Goal: Task Accomplishment & Management: Use online tool/utility

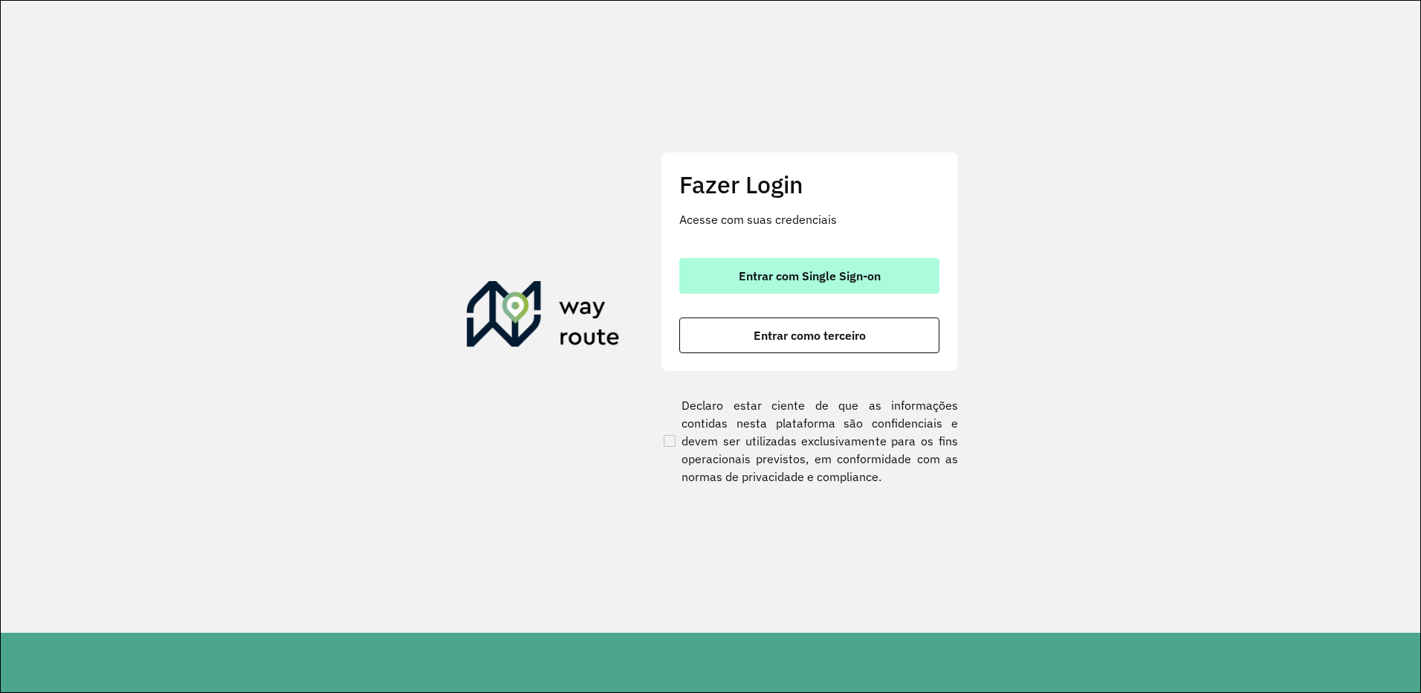
click at [825, 282] on span "Entrar com Single Sign-on" at bounding box center [810, 276] width 142 height 12
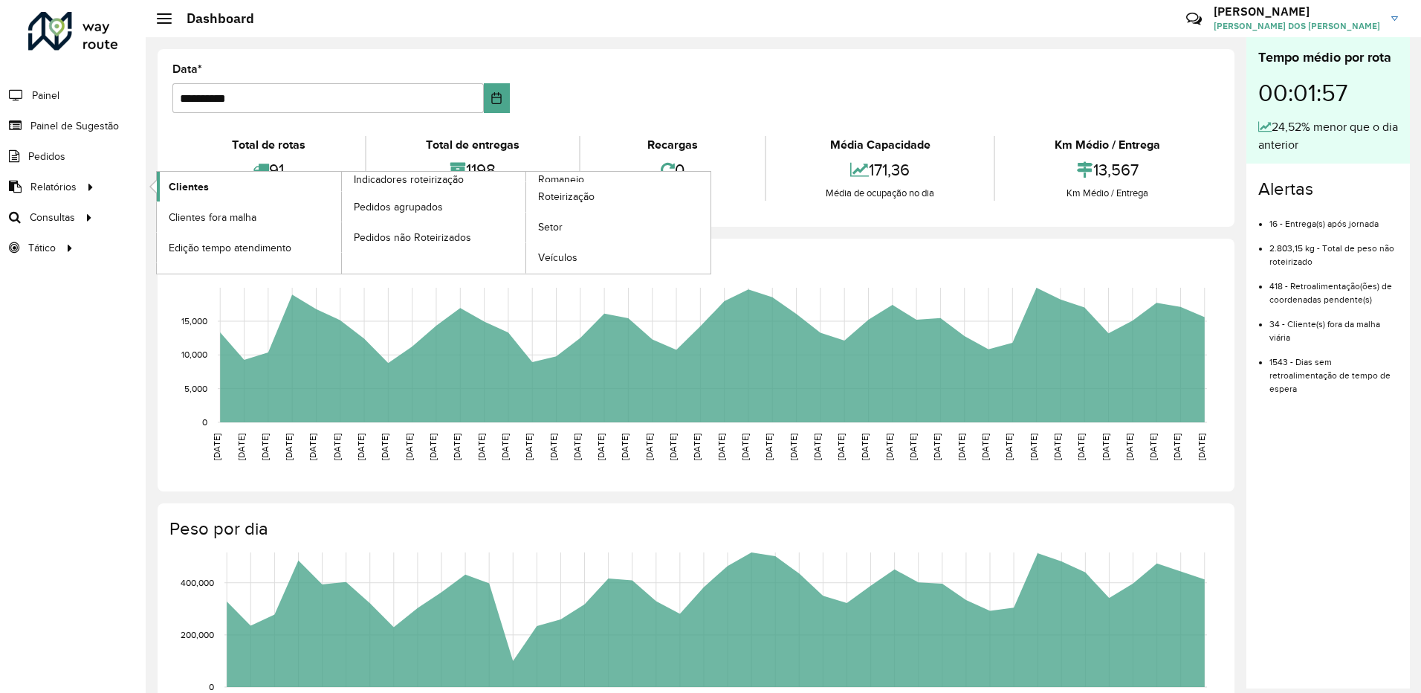
click at [195, 185] on span "Clientes" at bounding box center [189, 187] width 40 height 16
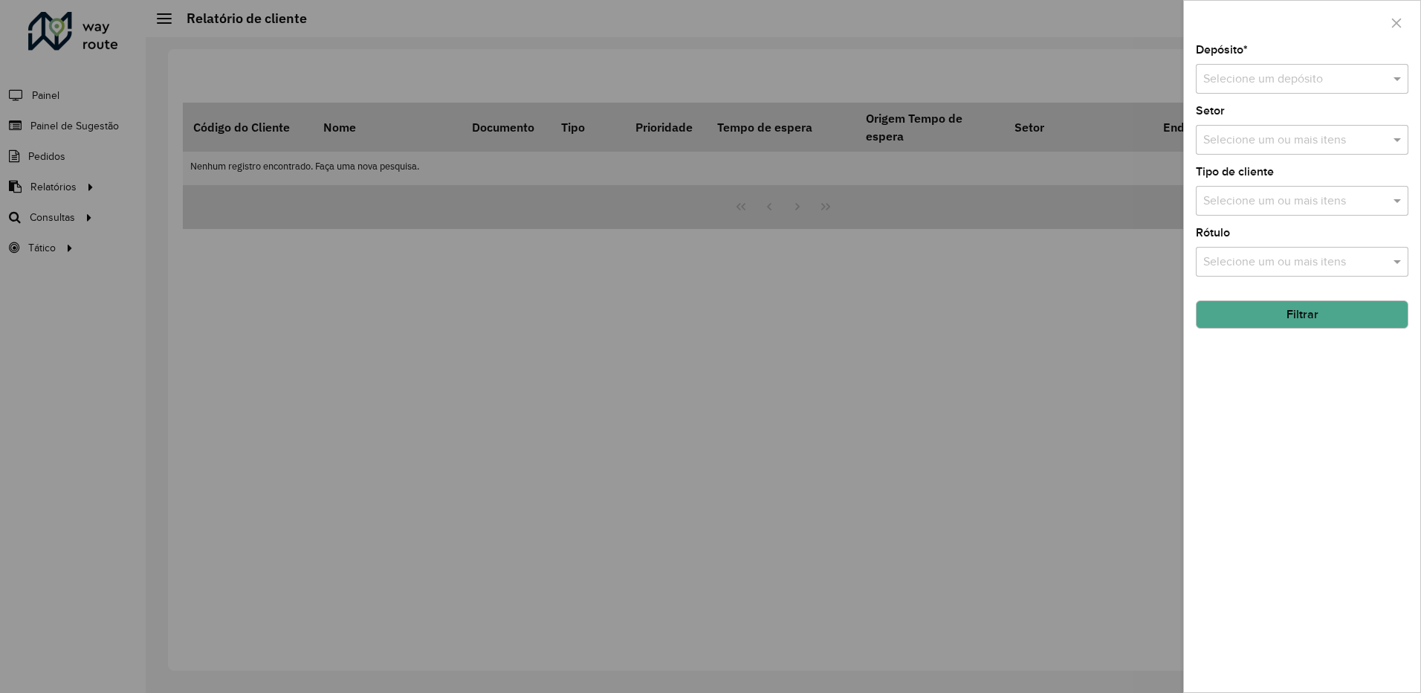
click at [1275, 82] on input "text" at bounding box center [1287, 80] width 168 height 18
click at [1242, 113] on div "CDL Salto" at bounding box center [1302, 121] width 211 height 25
click at [1303, 311] on button "Filtrar" at bounding box center [1302, 314] width 213 height 28
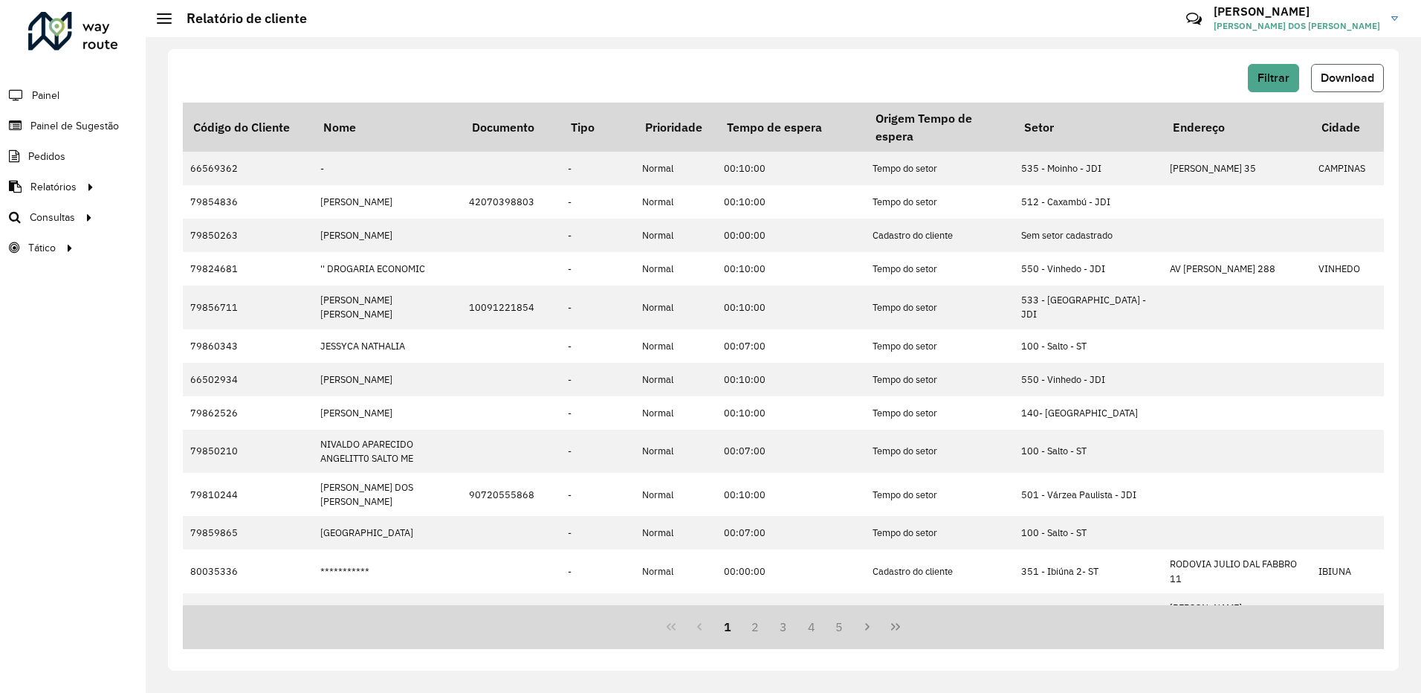
click at [1349, 71] on button "Download" at bounding box center [1347, 78] width 73 height 28
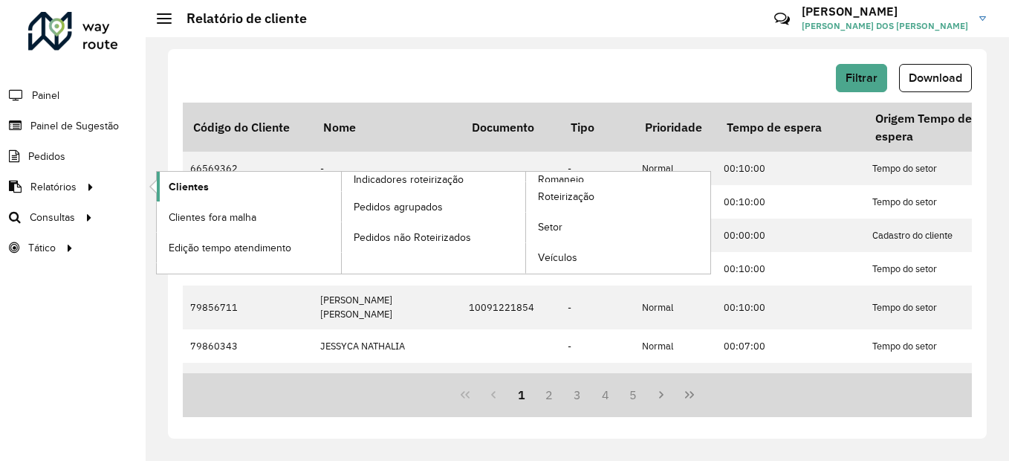
click at [198, 185] on span "Clientes" at bounding box center [189, 187] width 40 height 16
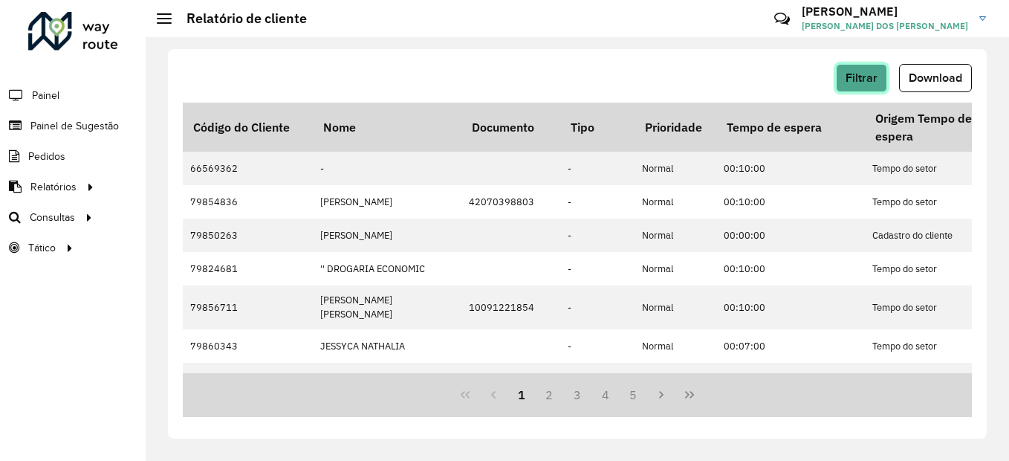
click at [852, 83] on span "Filtrar" at bounding box center [862, 77] width 32 height 13
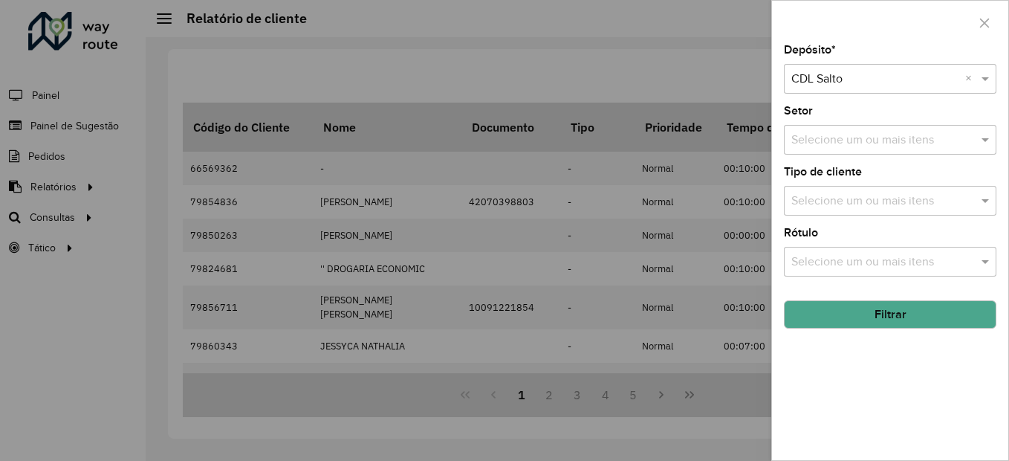
click at [875, 308] on button "Filtrar" at bounding box center [890, 314] width 213 height 28
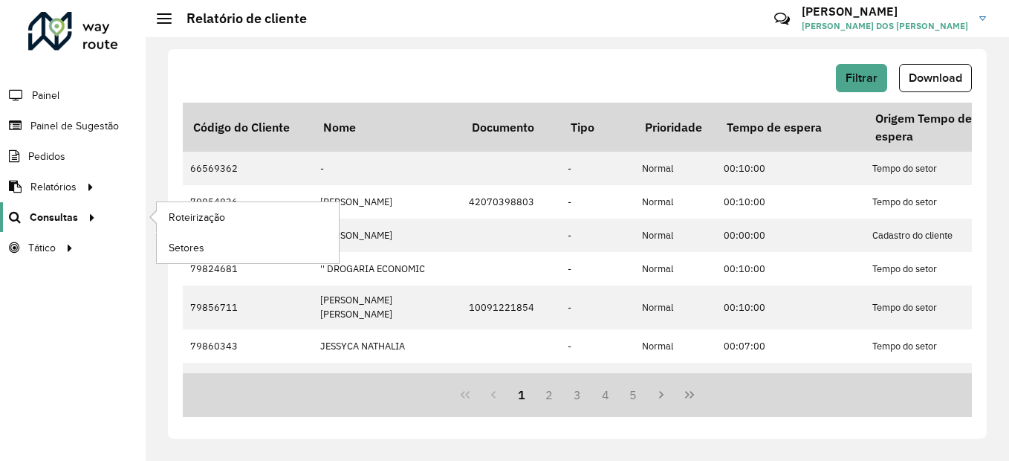
click at [68, 217] on span "Consultas" at bounding box center [54, 218] width 48 height 16
click at [198, 216] on span "Roteirização" at bounding box center [199, 218] width 60 height 16
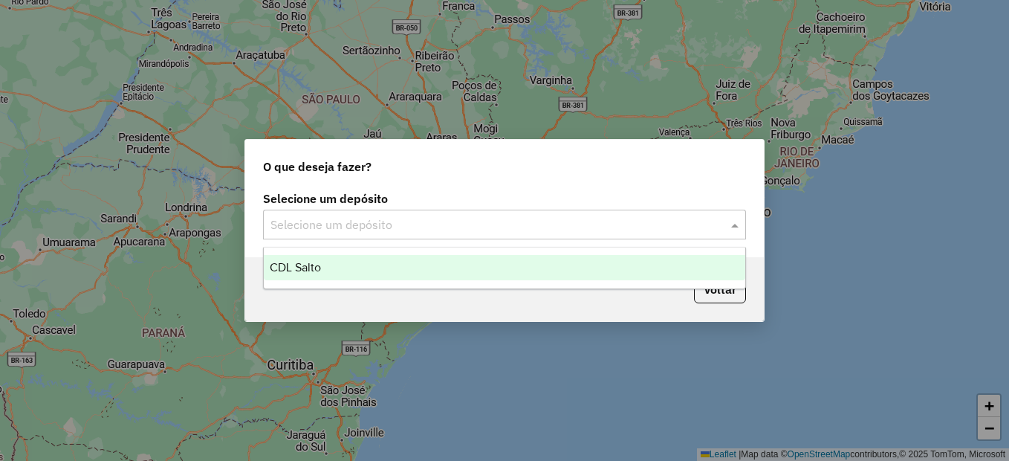
click at [406, 217] on input "text" at bounding box center [490, 225] width 438 height 18
click at [341, 273] on div "CDL Salto" at bounding box center [505, 267] width 482 height 25
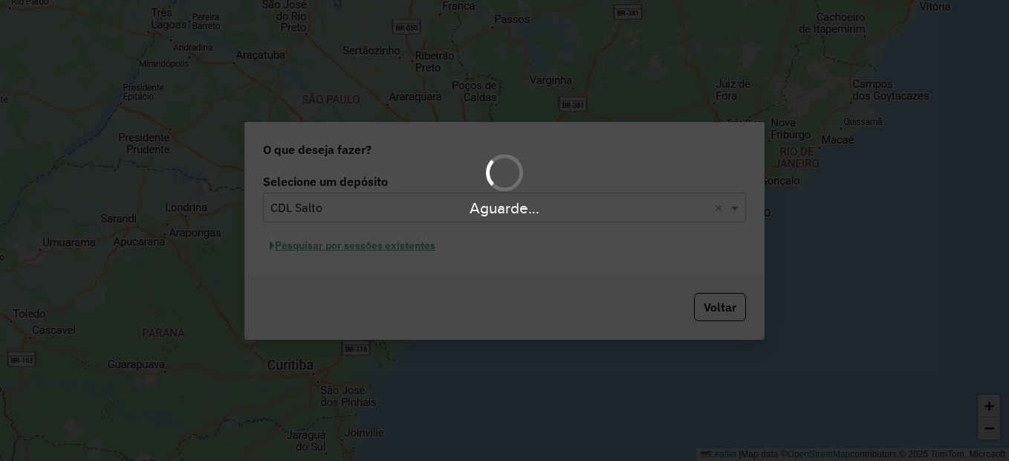
click at [436, 190] on div "Aguarde..." at bounding box center [504, 184] width 1009 height 71
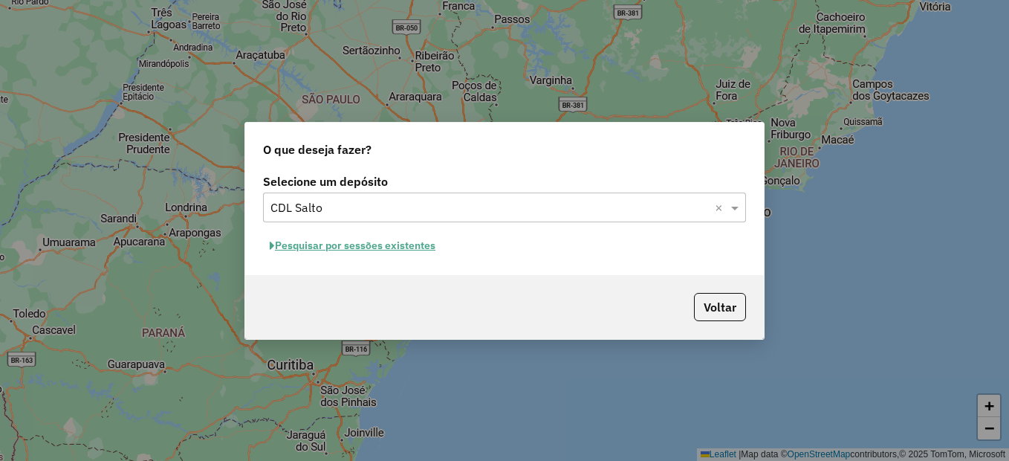
click at [473, 204] on input "text" at bounding box center [490, 208] width 438 height 18
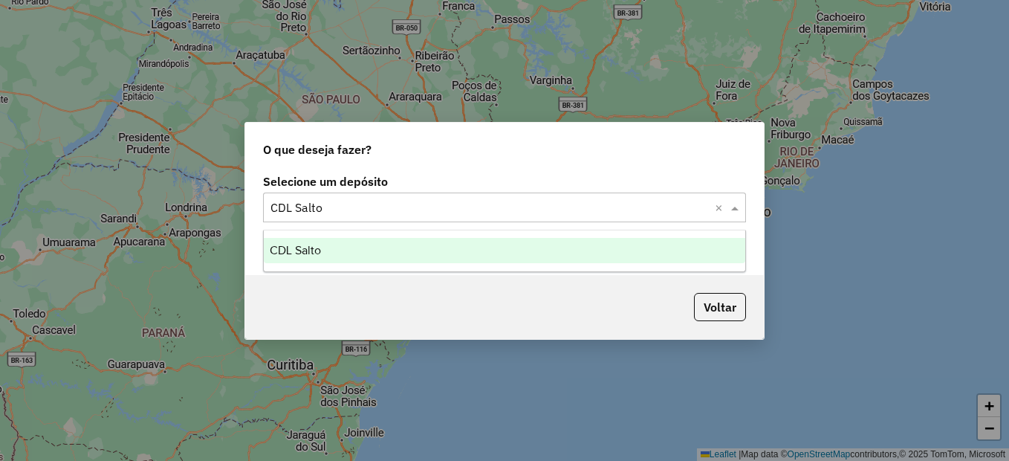
click at [385, 190] on div "Selecione um depósito Selecione um depósito × CDL Salto ×" at bounding box center [504, 199] width 483 height 46
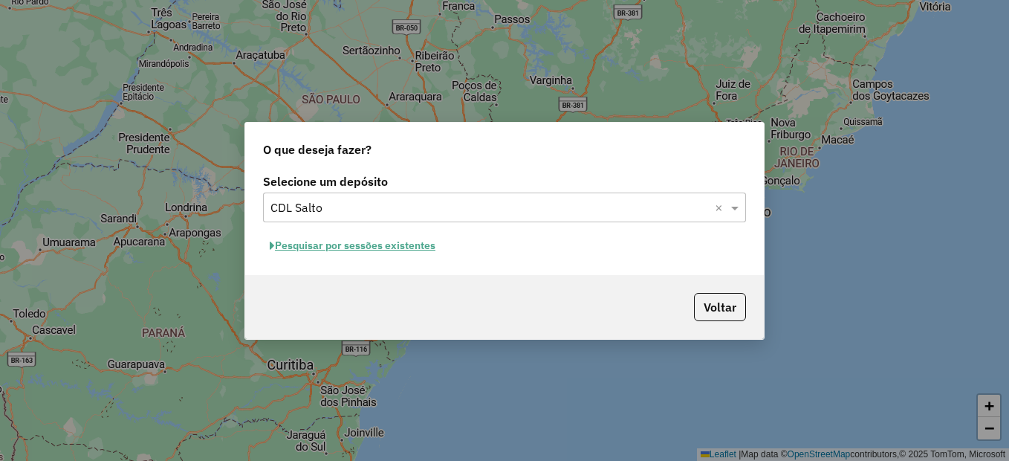
click at [365, 245] on button "Pesquisar por sessões existentes" at bounding box center [352, 245] width 179 height 23
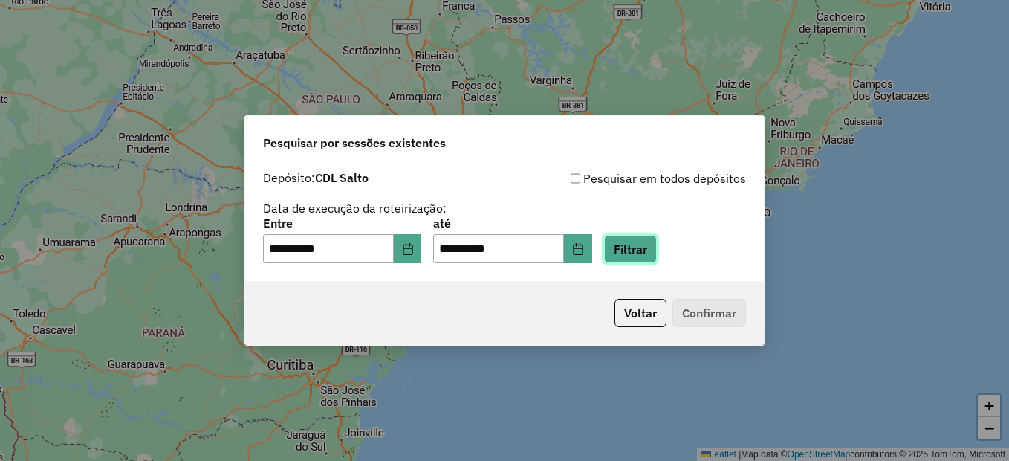
click at [657, 253] on button "Filtrar" at bounding box center [630, 249] width 53 height 28
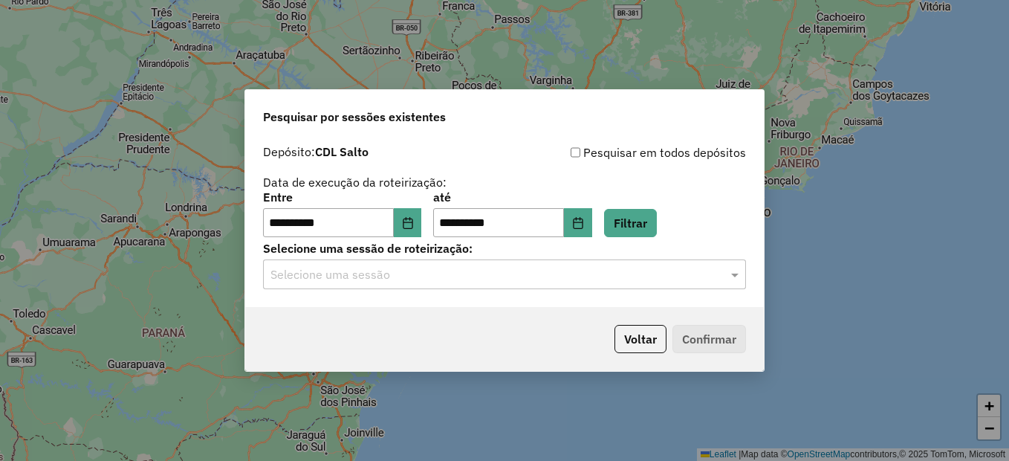
click at [363, 277] on input "text" at bounding box center [490, 275] width 438 height 18
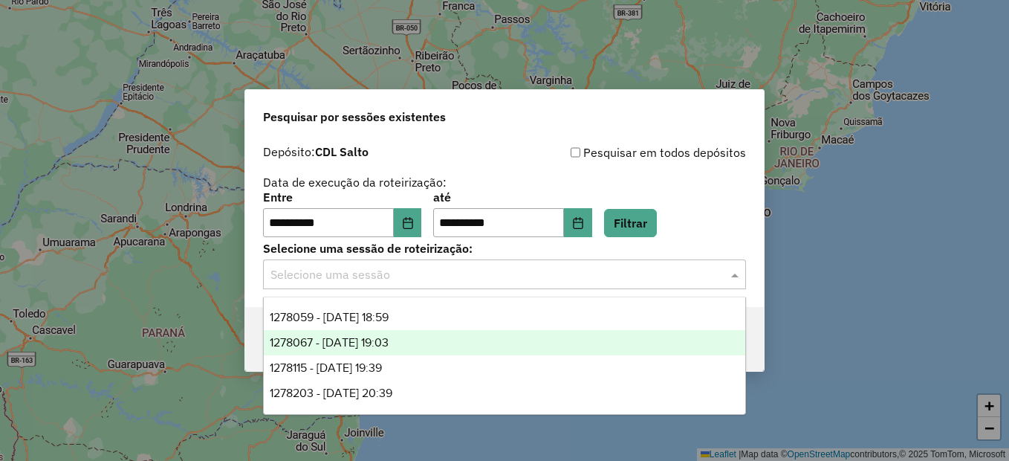
click at [389, 345] on span "1278067 - 18/09/2025 19:03" at bounding box center [329, 342] width 119 height 13
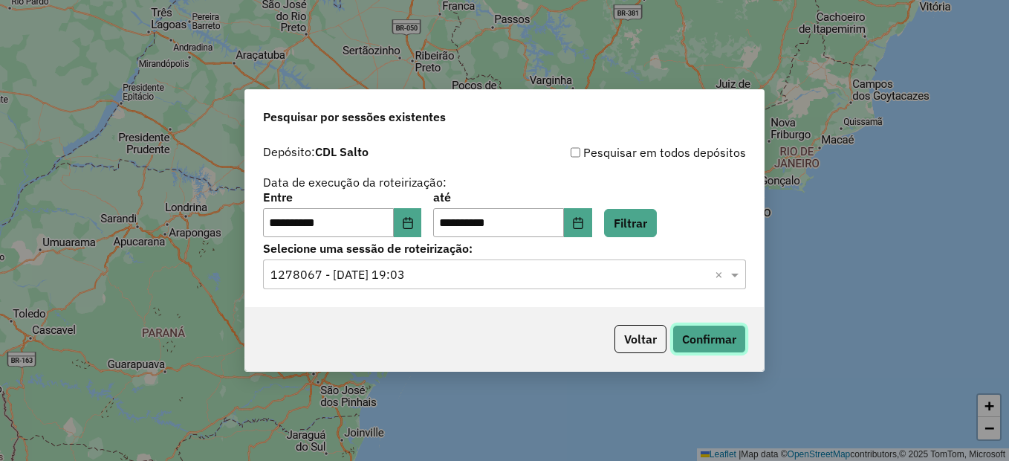
click at [710, 333] on button "Confirmar" at bounding box center [710, 339] width 74 height 28
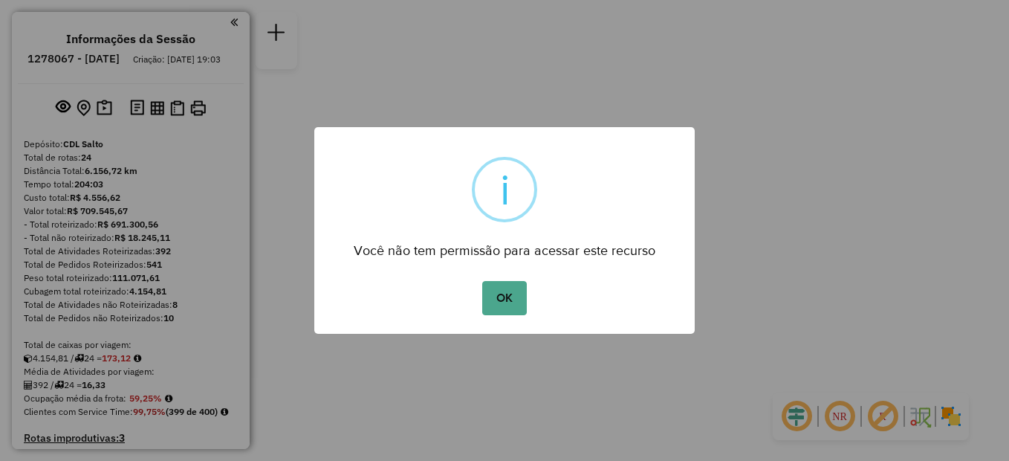
drag, startPoint x: 509, startPoint y: 299, endPoint x: 464, endPoint y: 247, distance: 69.6
click at [511, 303] on button "OK" at bounding box center [504, 298] width 44 height 34
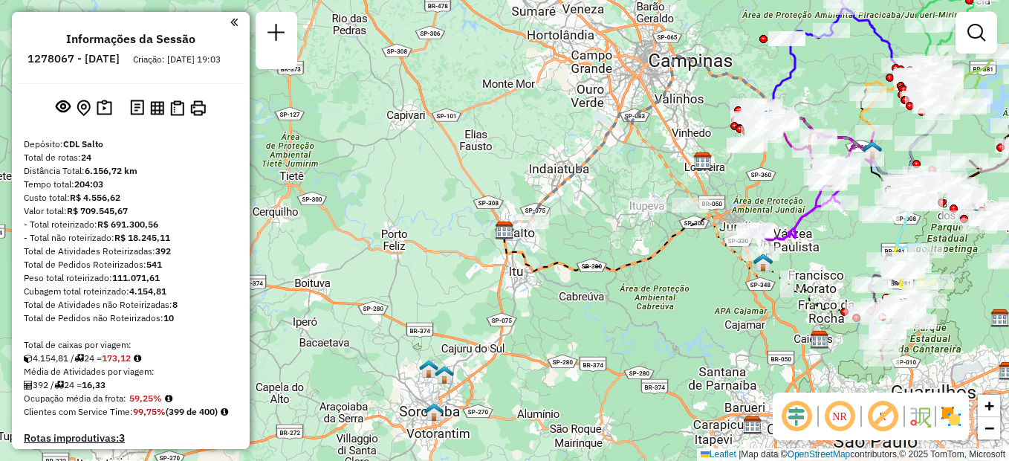
click at [231, 22] on em at bounding box center [233, 22] width 7 height 13
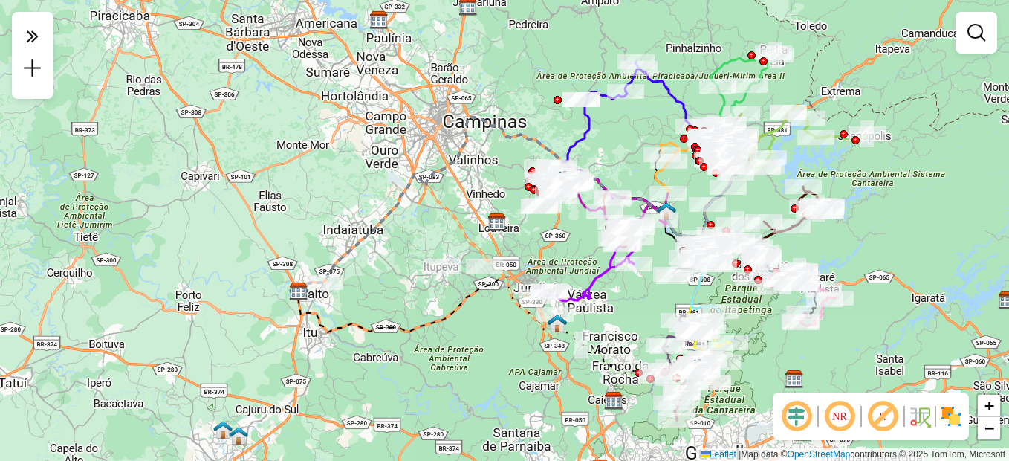
drag, startPoint x: 548, startPoint y: 143, endPoint x: 326, endPoint y: 205, distance: 231.5
click at [326, 205] on div "Janela de atendimento Grade de atendimento Capacidade Transportadoras Veículos …" at bounding box center [504, 230] width 1009 height 461
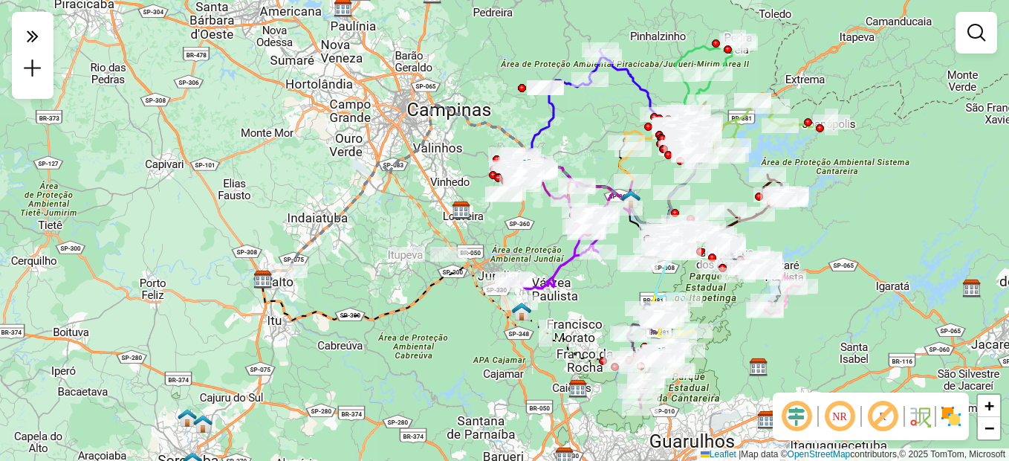
drag, startPoint x: 378, startPoint y: 201, endPoint x: 372, endPoint y: 187, distance: 15.3
click at [372, 187] on div "Janela de atendimento Grade de atendimento Capacidade Transportadoras Veículos …" at bounding box center [504, 230] width 1009 height 461
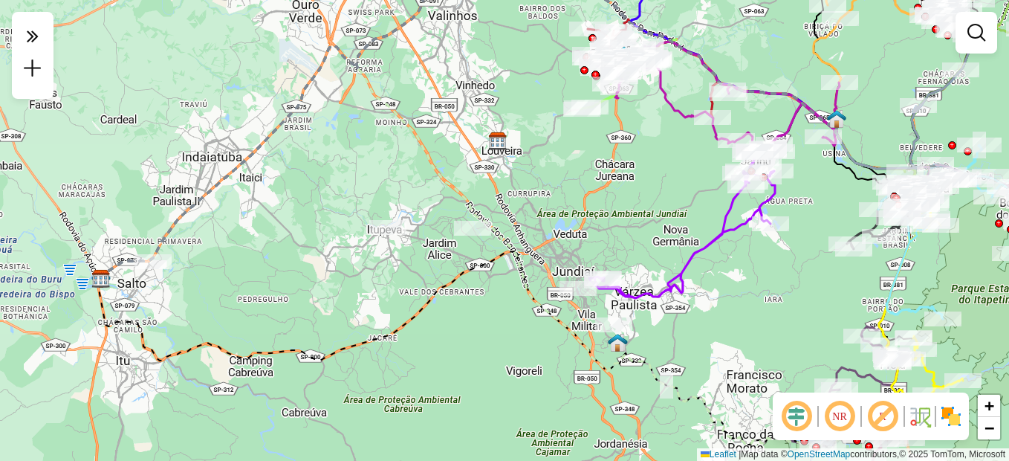
drag, startPoint x: 424, startPoint y: 262, endPoint x: 404, endPoint y: 259, distance: 20.2
click at [404, 259] on div "Janela de atendimento Grade de atendimento Capacidade Transportadoras Veículos …" at bounding box center [504, 230] width 1009 height 461
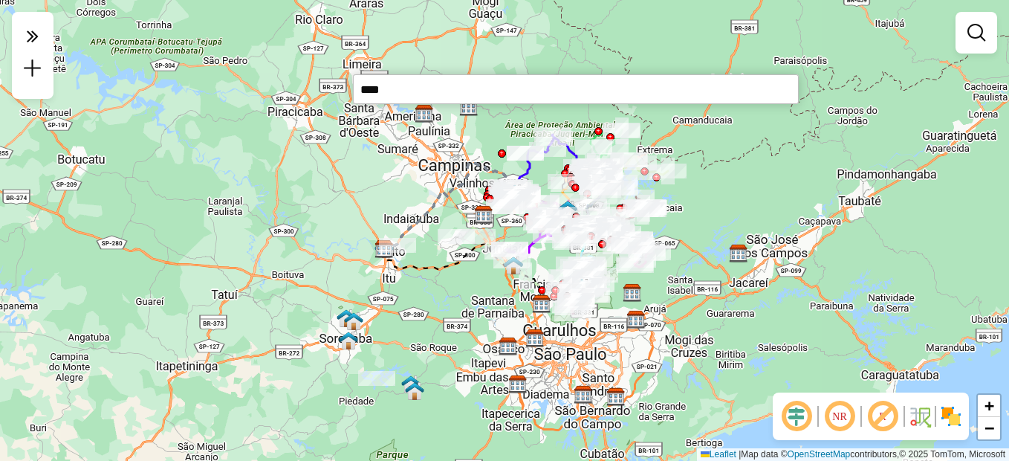
type input "*****"
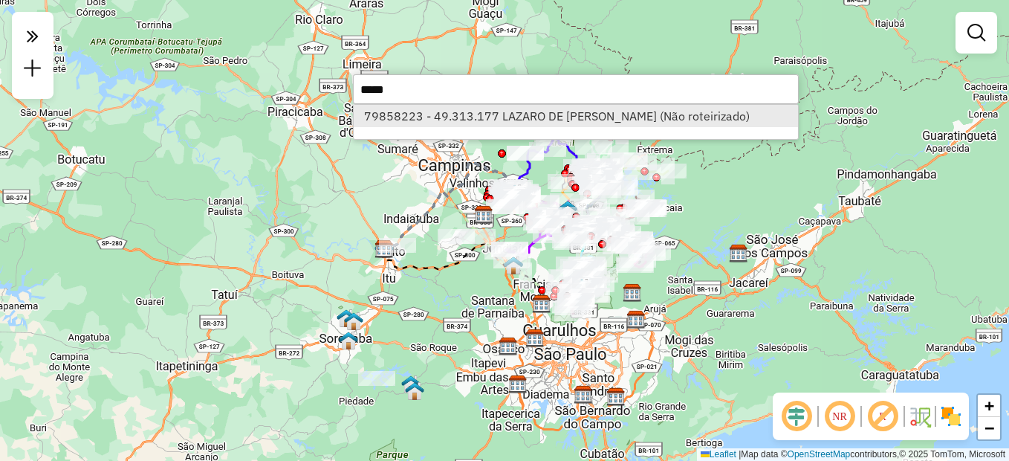
click at [536, 120] on li "79858223 - 49.313.177 LAZARO DE [PERSON_NAME] (Não roteirizado)" at bounding box center [576, 116] width 444 height 22
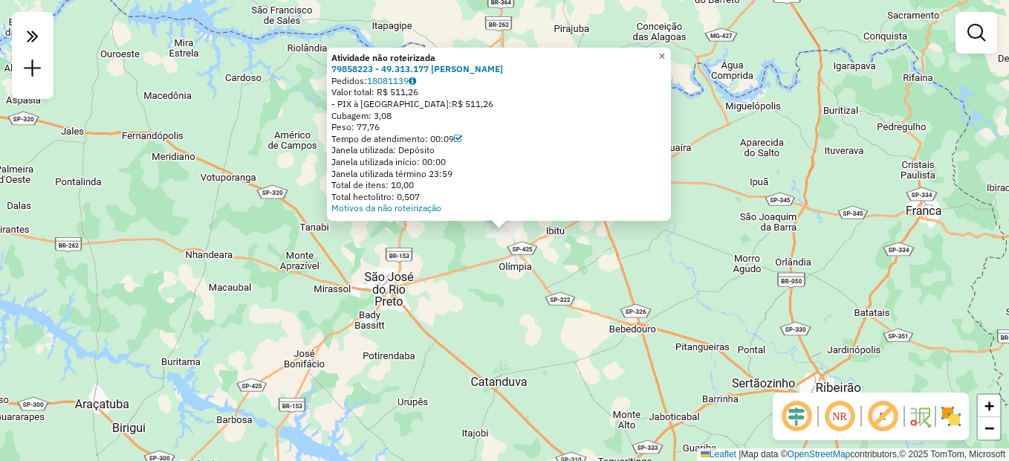
click at [665, 50] on span "×" at bounding box center [661, 56] width 7 height 13
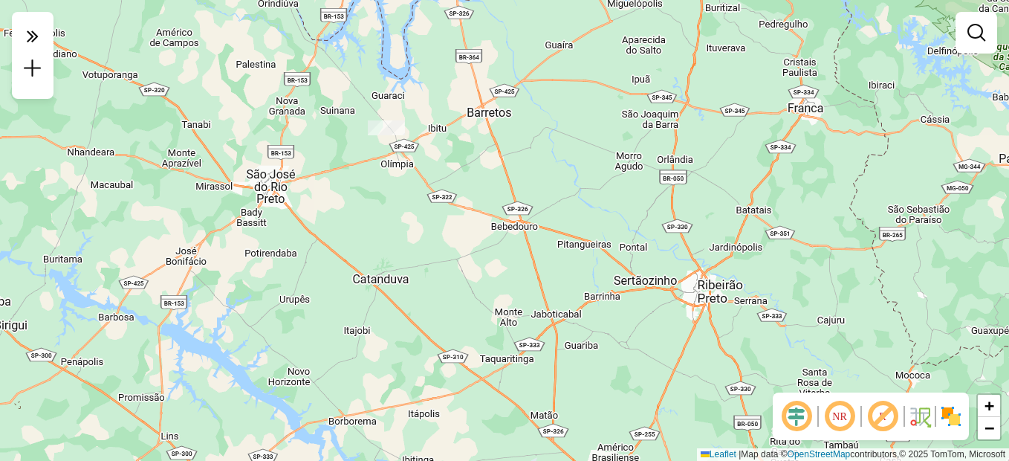
drag, startPoint x: 574, startPoint y: 239, endPoint x: 458, endPoint y: 143, distance: 151.0
click at [473, 144] on div "Janela de atendimento Grade de atendimento Capacidade Transportadoras Veículos …" at bounding box center [504, 230] width 1009 height 461
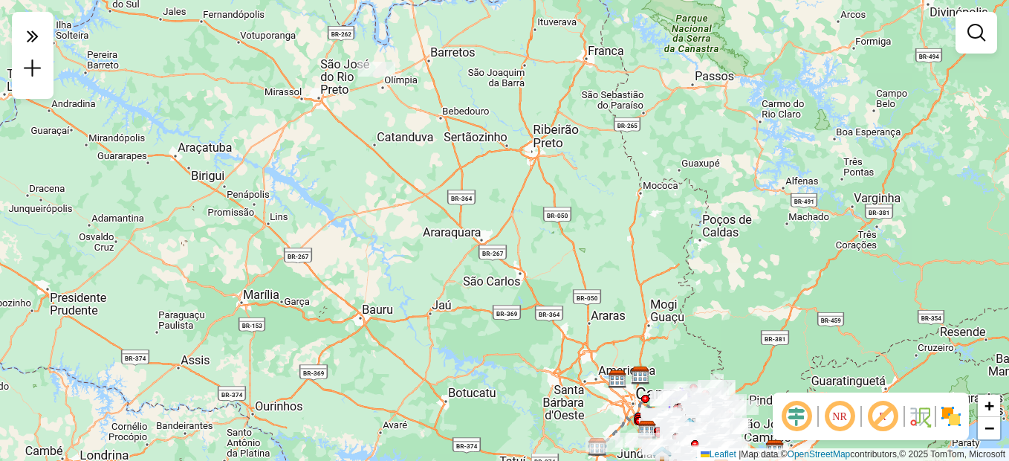
drag, startPoint x: 473, startPoint y: 178, endPoint x: 419, endPoint y: 100, distance: 95.7
click at [455, 113] on div "Janela de atendimento Grade de atendimento Capacidade Transportadoras Veículos …" at bounding box center [504, 230] width 1009 height 461
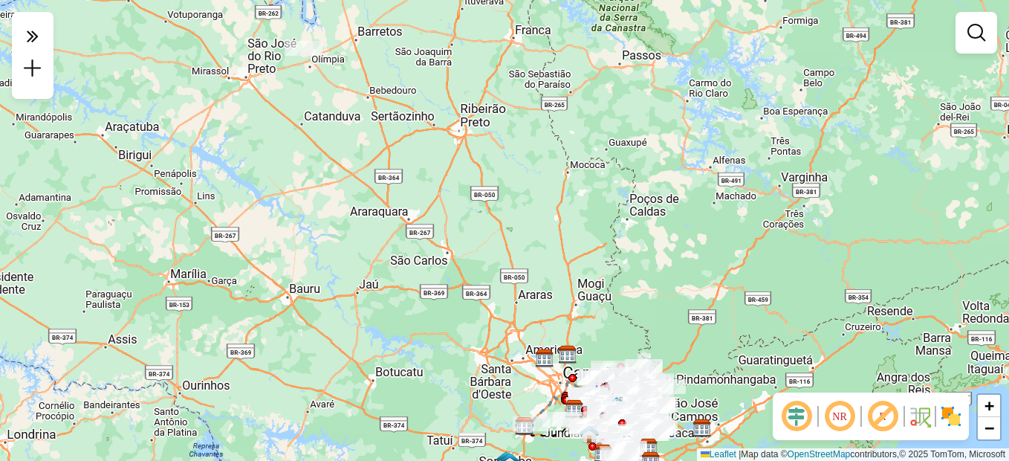
drag, startPoint x: 478, startPoint y: 138, endPoint x: 407, endPoint y: 117, distance: 74.3
click at [407, 117] on div "Janela de atendimento Grade de atendimento Capacidade Transportadoras Veículos …" at bounding box center [504, 230] width 1009 height 461
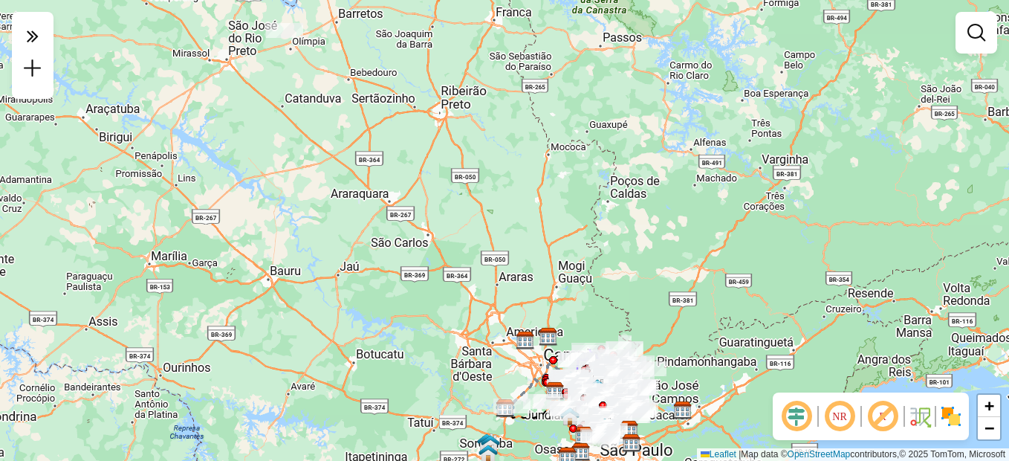
drag, startPoint x: 491, startPoint y: 184, endPoint x: 458, endPoint y: 162, distance: 39.8
click at [459, 164] on div "Janela de atendimento Grade de atendimento Capacidade Transportadoras Veículos …" at bounding box center [504, 230] width 1009 height 461
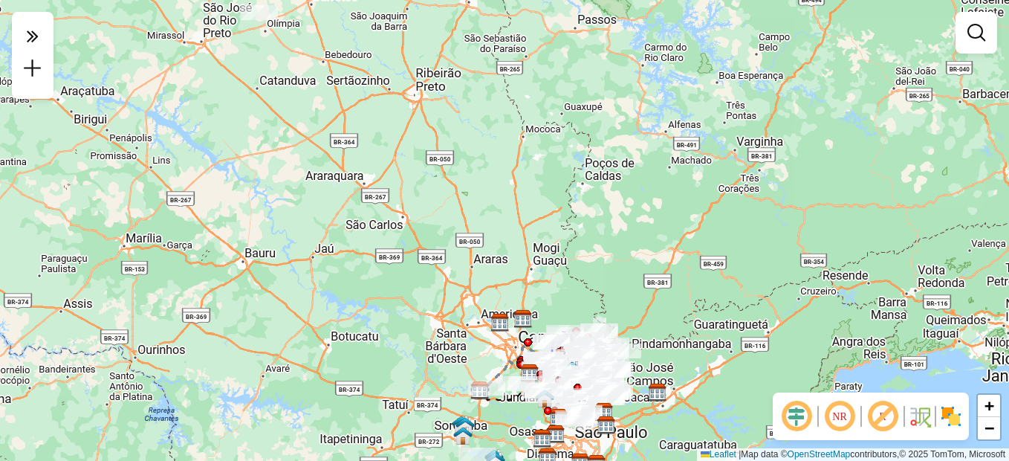
drag, startPoint x: 368, startPoint y: 114, endPoint x: 352, endPoint y: 93, distance: 26.6
click at [352, 93] on div "Janela de atendimento Grade de atendimento Capacidade Transportadoras Veículos …" at bounding box center [504, 230] width 1009 height 461
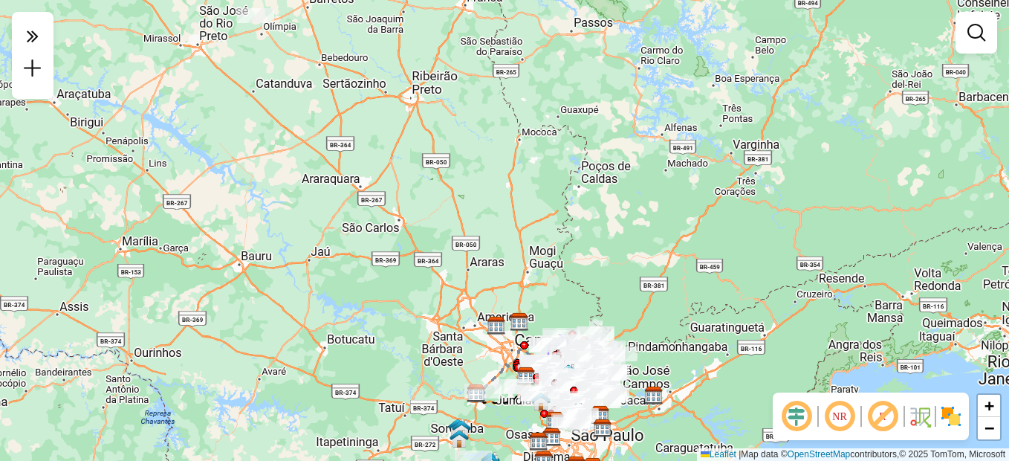
drag, startPoint x: 348, startPoint y: 94, endPoint x: 348, endPoint y: 103, distance: 8.2
click at [348, 103] on div "Janela de atendimento Grade de atendimento Capacidade Transportadoras Veículos …" at bounding box center [504, 230] width 1009 height 461
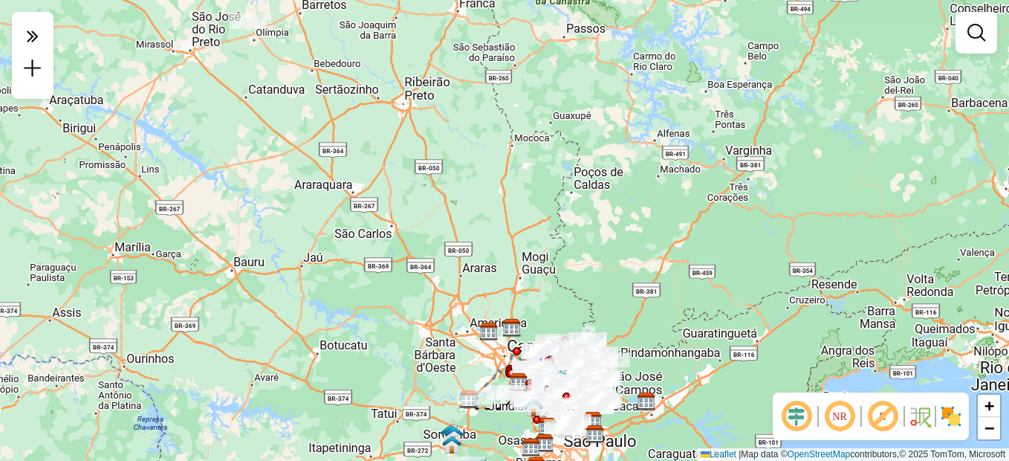
drag, startPoint x: 413, startPoint y: 160, endPoint x: 406, endPoint y: 166, distance: 9.5
click at [406, 166] on div "Janela de atendimento Grade de atendimento Capacidade Transportadoras Veículos …" at bounding box center [504, 230] width 1009 height 461
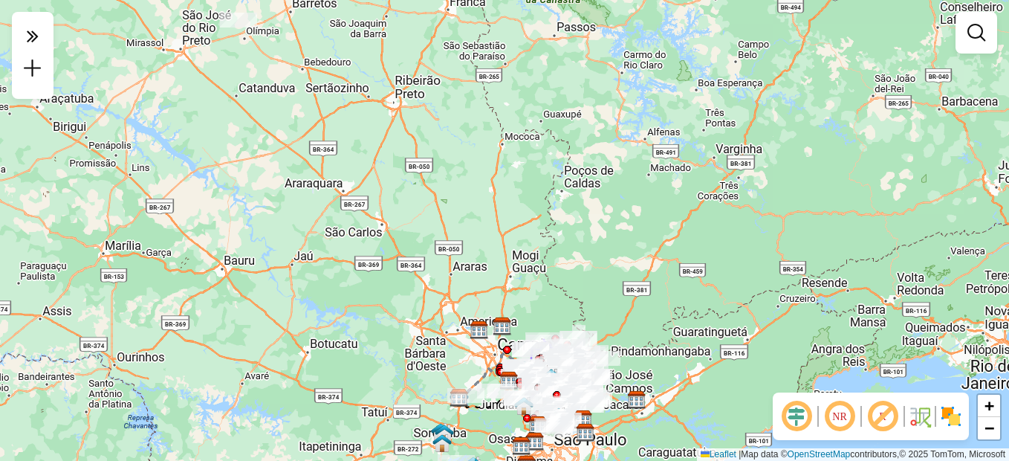
drag, startPoint x: 467, startPoint y: 269, endPoint x: 458, endPoint y: 266, distance: 10.1
click at [458, 266] on div "Janela de atendimento Grade de atendimento Capacidade Transportadoras Veículos …" at bounding box center [504, 230] width 1009 height 461
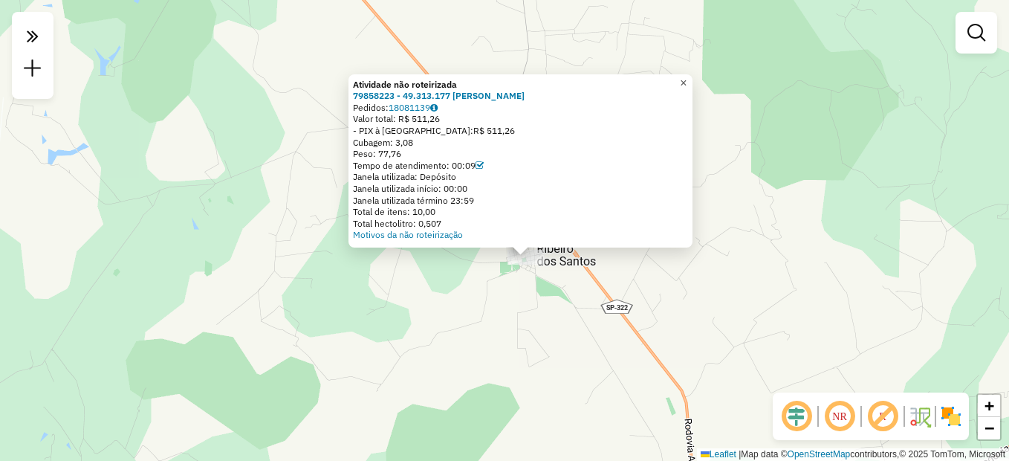
drag, startPoint x: 696, startPoint y: 77, endPoint x: 692, endPoint y: 126, distance: 48.5
click at [687, 77] on span "×" at bounding box center [683, 83] width 7 height 13
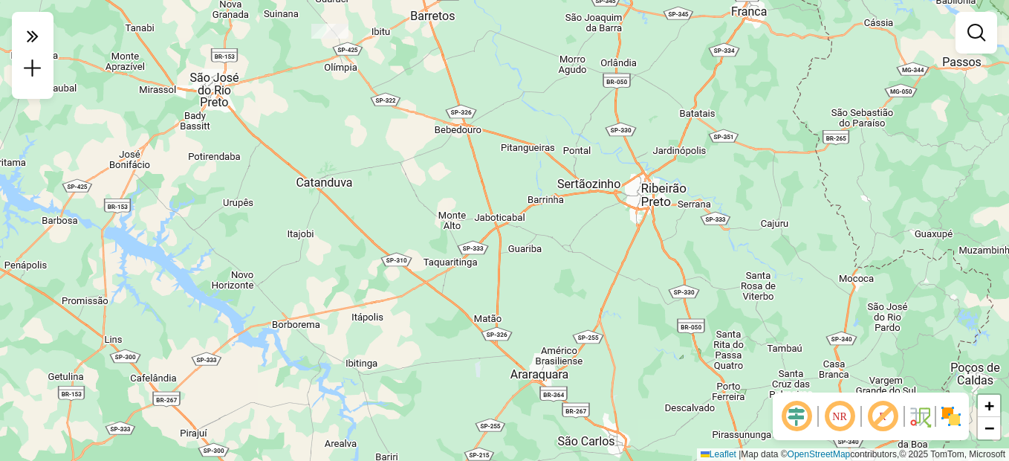
drag, startPoint x: 713, startPoint y: 294, endPoint x: 403, endPoint y: 59, distance: 389.9
click at [403, 59] on div "Janela de atendimento Grade de atendimento Capacidade Transportadoras Veículos …" at bounding box center [504, 230] width 1009 height 461
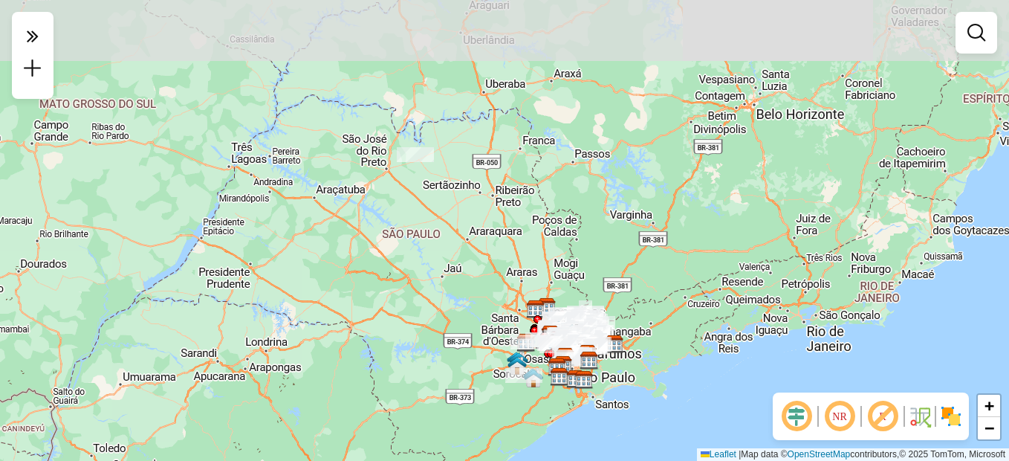
drag, startPoint x: 554, startPoint y: 236, endPoint x: 505, endPoint y: 207, distance: 57.0
click at [505, 207] on div "Janela de atendimento Grade de atendimento Capacidade Transportadoras Veículos …" at bounding box center [504, 230] width 1009 height 461
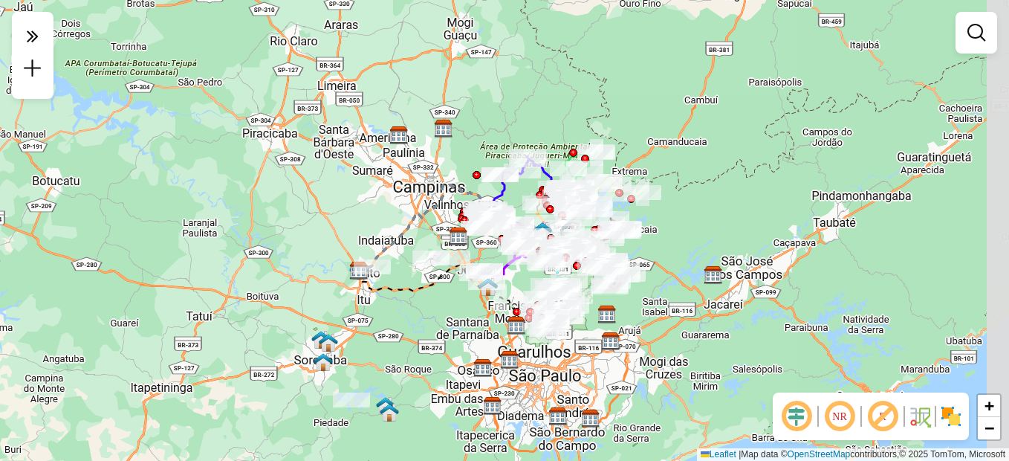
drag, startPoint x: 634, startPoint y: 216, endPoint x: 582, endPoint y: 81, distance: 144.9
click at [582, 81] on div "Janela de atendimento Grade de atendimento Capacidade Transportadoras Veículos …" at bounding box center [504, 230] width 1009 height 461
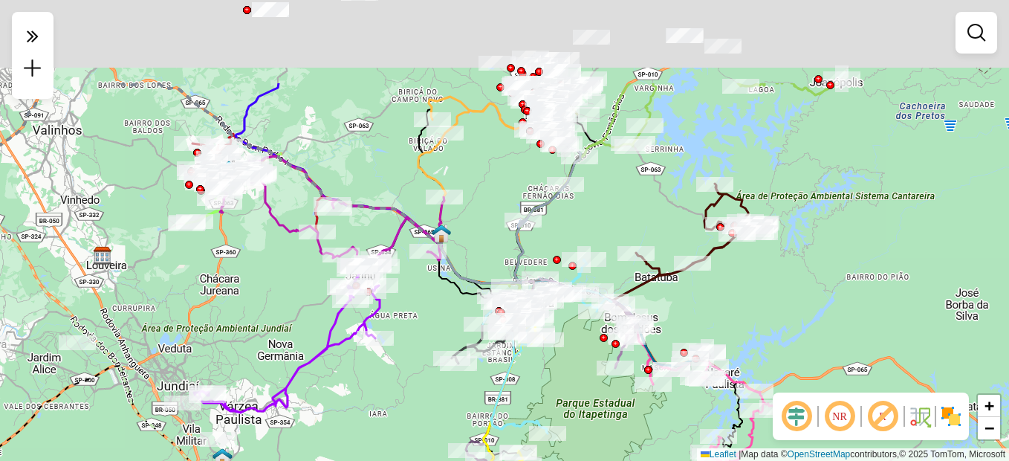
drag, startPoint x: 626, startPoint y: 173, endPoint x: 663, endPoint y: 298, distance: 130.3
click at [667, 305] on div "Janela de atendimento Grade de atendimento Capacidade Transportadoras Veículos …" at bounding box center [504, 230] width 1009 height 461
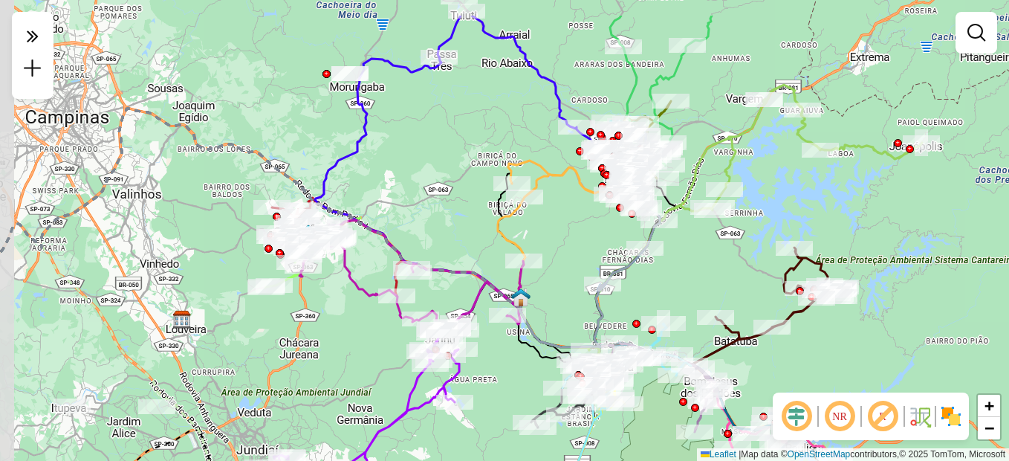
drag, startPoint x: 445, startPoint y: 190, endPoint x: 441, endPoint y: 159, distance: 30.7
click at [525, 260] on icon at bounding box center [511, 247] width 27 height 100
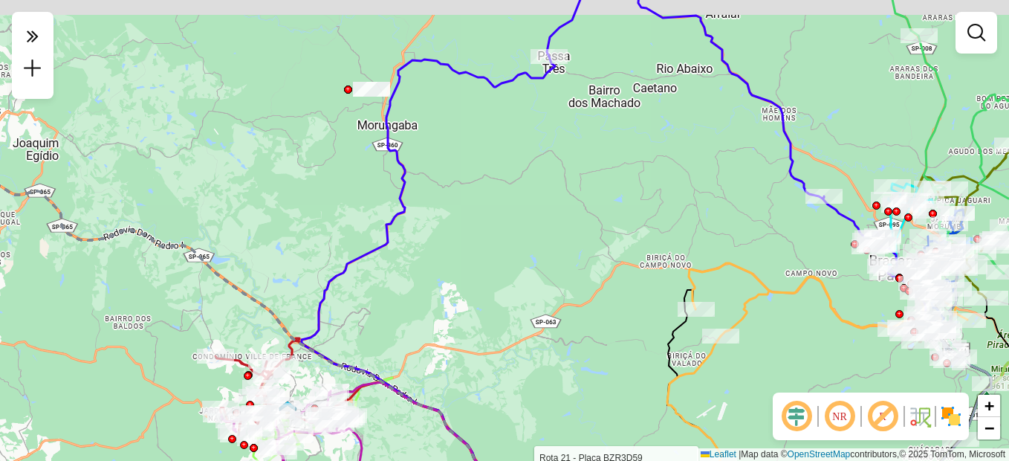
drag, startPoint x: 404, startPoint y: 121, endPoint x: 420, endPoint y: 133, distance: 20.2
click at [420, 133] on div "Rota 21 - Placa BZR3D59 79855063 - MERCADO OLIVEIRA S LTDA Janela de atendiment…" at bounding box center [504, 230] width 1009 height 461
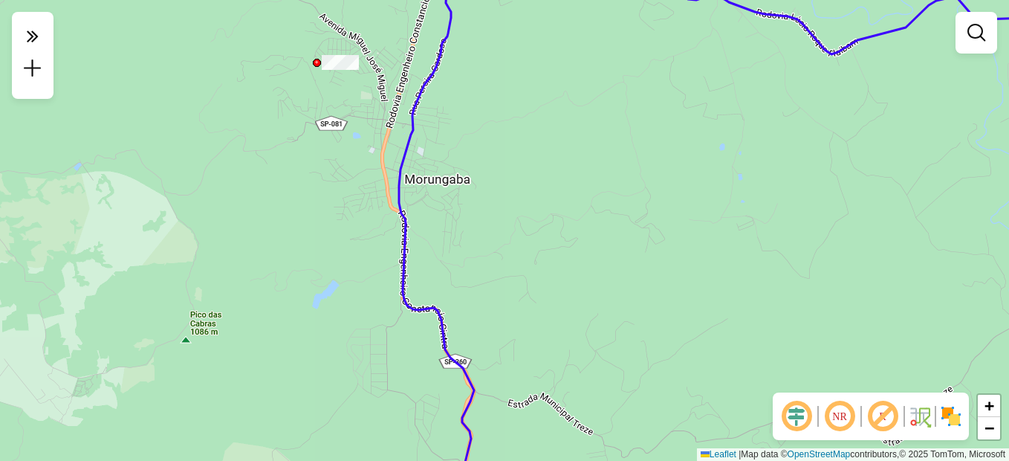
drag, startPoint x: 382, startPoint y: 108, endPoint x: 400, endPoint y: 150, distance: 46.0
click at [400, 150] on div "Rota 21 - Placa BZR3D59 79855063 - MERCADO OLIVEIRA S LTDA Janela de atendiment…" at bounding box center [504, 230] width 1009 height 461
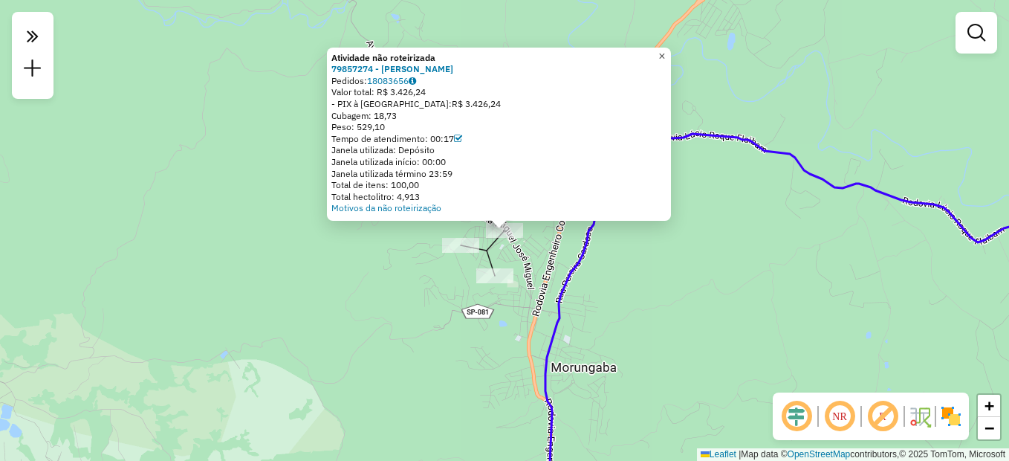
click at [665, 51] on span "×" at bounding box center [661, 56] width 7 height 13
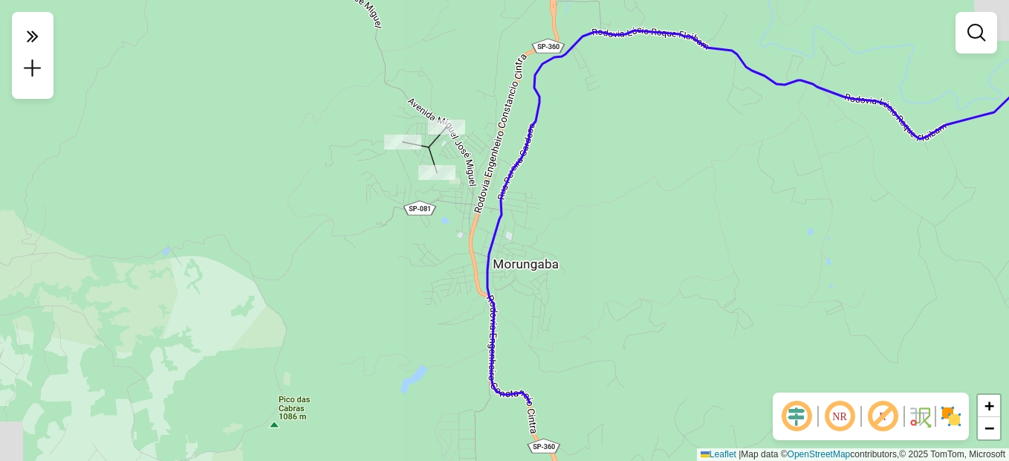
drag, startPoint x: 554, startPoint y: 211, endPoint x: 489, endPoint y: 89, distance: 138.3
click at [489, 89] on div "Janela de atendimento Grade de atendimento Capacidade Transportadoras Veículos …" at bounding box center [504, 230] width 1009 height 461
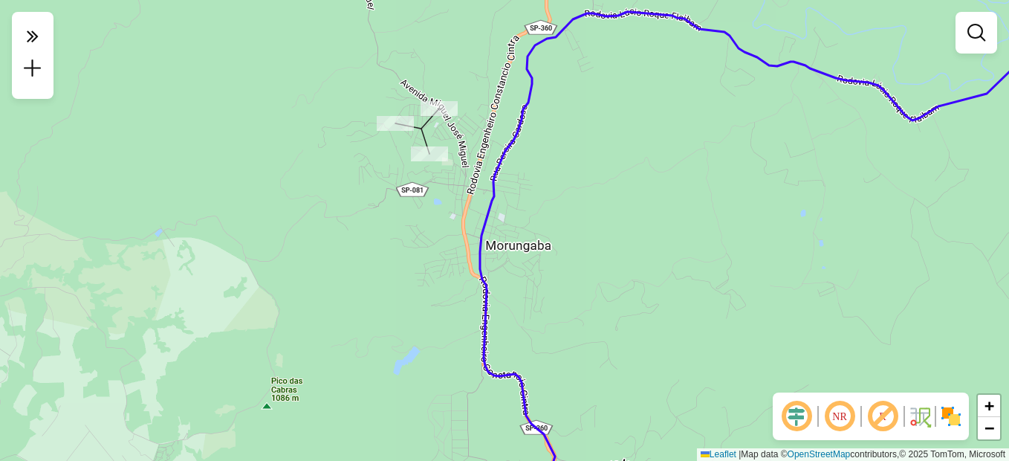
click at [507, 147] on icon at bounding box center [795, 259] width 630 height 495
select select "**********"
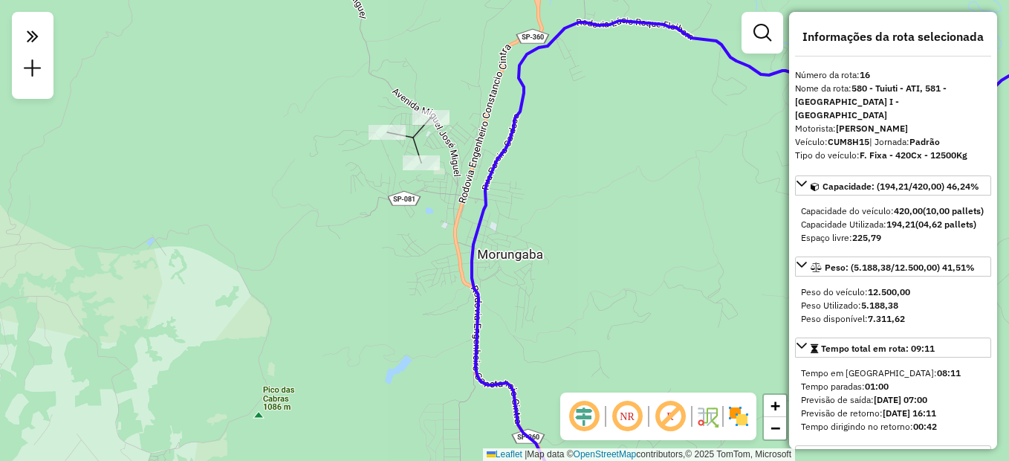
drag, startPoint x: 598, startPoint y: 146, endPoint x: 589, endPoint y: 155, distance: 12.1
click at [589, 155] on div "Janela de atendimento Grade de atendimento Capacidade Transportadoras Veículos …" at bounding box center [504, 230] width 1009 height 461
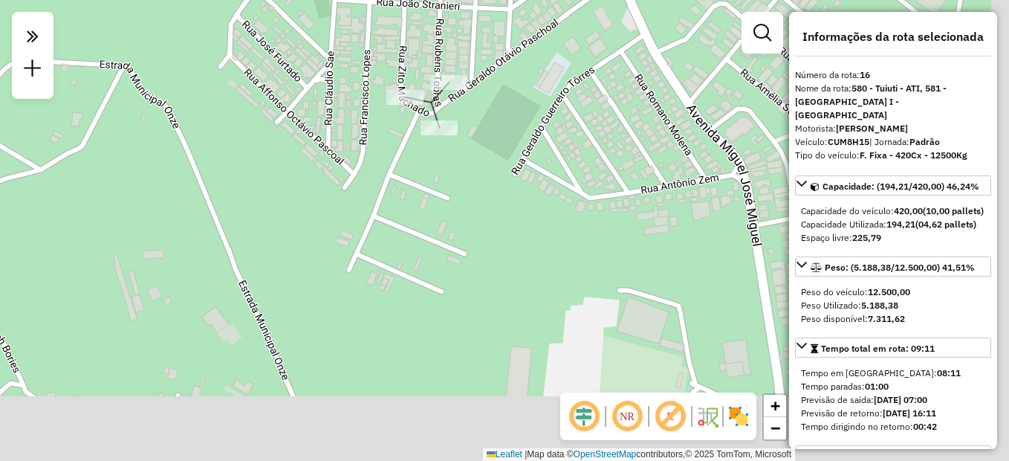
drag, startPoint x: 566, startPoint y: 244, endPoint x: 490, endPoint y: 113, distance: 151.2
click at [490, 113] on div "Janela de atendimento Grade de atendimento Capacidade Transportadoras Veículos …" at bounding box center [504, 230] width 1009 height 461
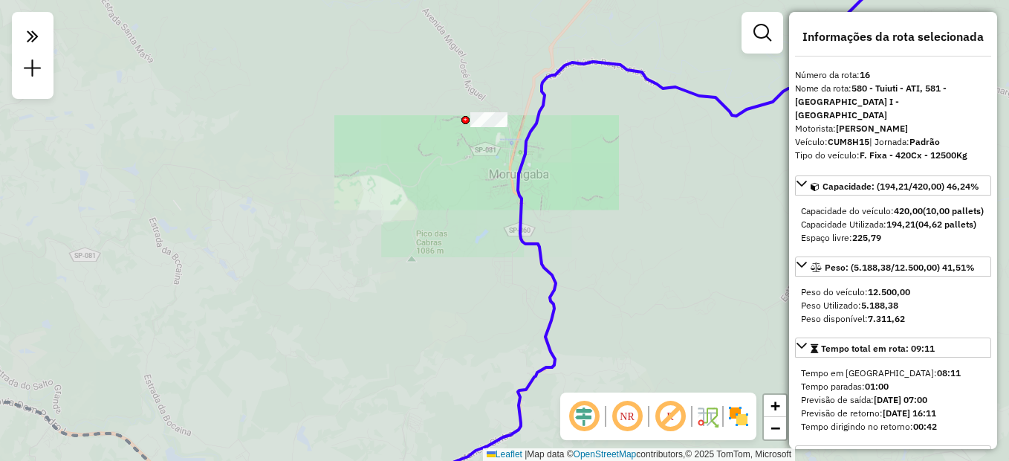
drag, startPoint x: 605, startPoint y: 184, endPoint x: 550, endPoint y: 155, distance: 62.2
click at [551, 156] on div "Janela de atendimento Grade de atendimento Capacidade Transportadoras Veículos …" at bounding box center [504, 230] width 1009 height 461
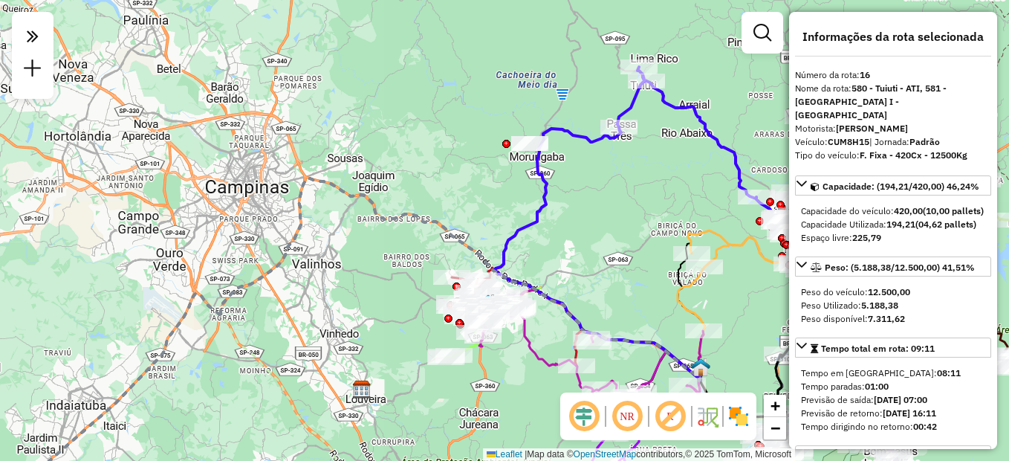
click at [710, 139] on icon at bounding box center [715, 165] width 195 height 197
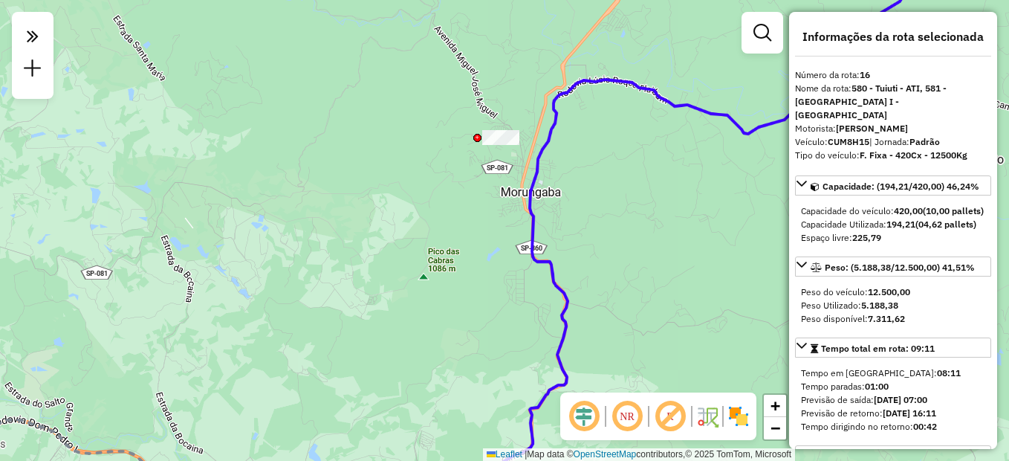
drag, startPoint x: 549, startPoint y: 161, endPoint x: 521, endPoint y: 163, distance: 28.4
click at [521, 163] on div "Janela de atendimento Grade de atendimento Capacidade Transportadoras Veículos …" at bounding box center [504, 230] width 1009 height 461
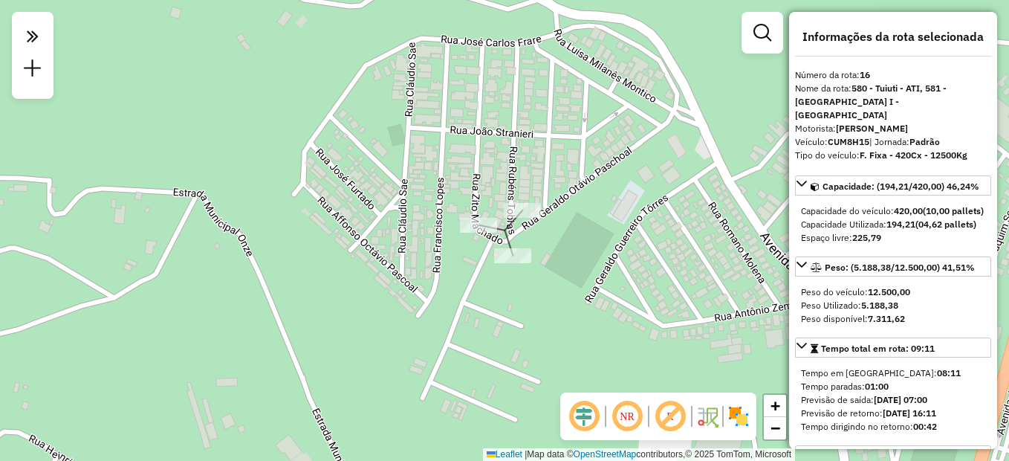
click at [493, 216] on div "Janela de atendimento Grade de atendimento Capacidade Transportadoras Veículos …" at bounding box center [504, 230] width 1009 height 461
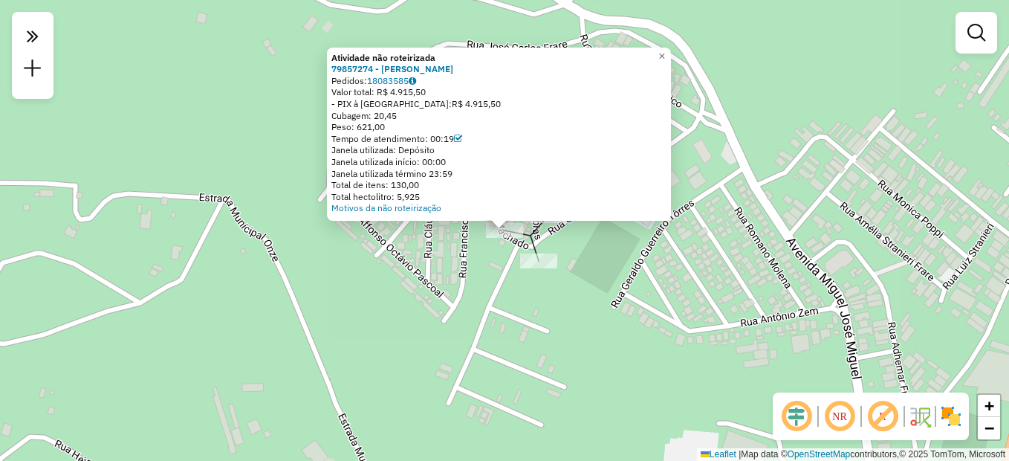
drag, startPoint x: 401, startPoint y: 118, endPoint x: 383, endPoint y: 116, distance: 18.0
click at [383, 116] on div "Cubagem: 20,45" at bounding box center [498, 116] width 335 height 12
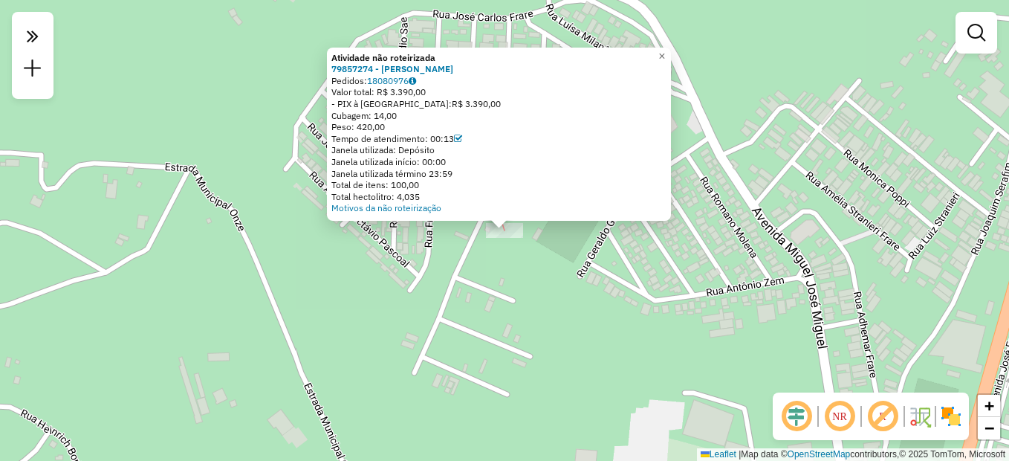
click at [513, 238] on div at bounding box center [504, 230] width 37 height 15
click at [548, 239] on div "Atividade não roteirizada 79857274 - [PERSON_NAME] FERRARI Pedidos: 18080976 Va…" at bounding box center [504, 230] width 1009 height 461
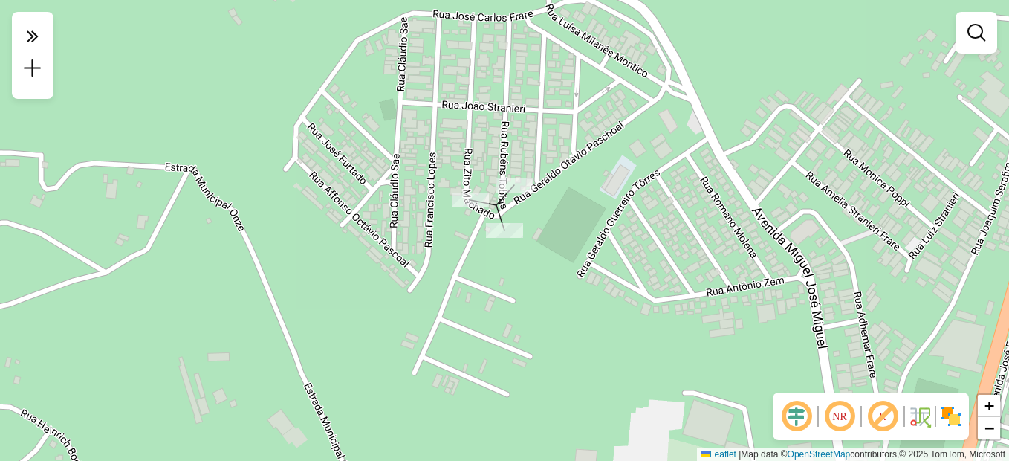
click at [511, 192] on div at bounding box center [514, 185] width 37 height 15
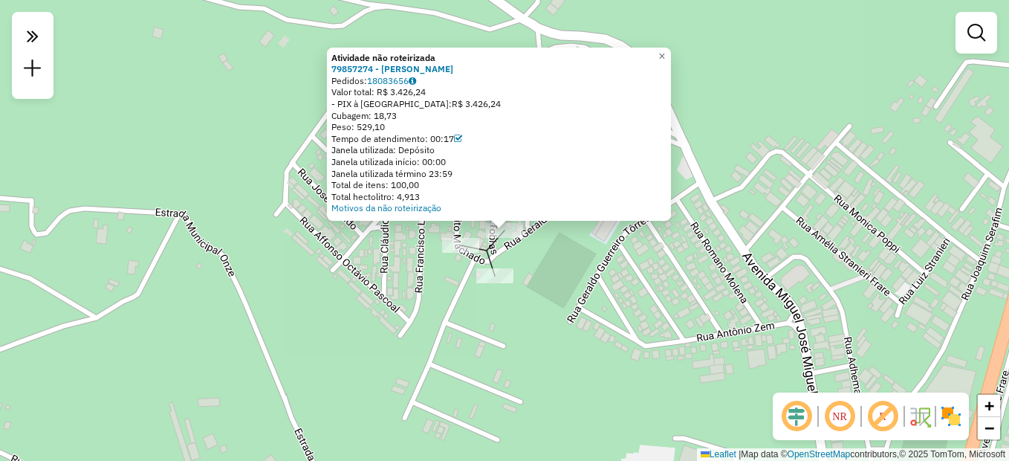
click at [573, 301] on div "Atividade não roteirizada 79857274 - [PERSON_NAME] Pedidos: 18083656 Valor tota…" at bounding box center [504, 230] width 1009 height 461
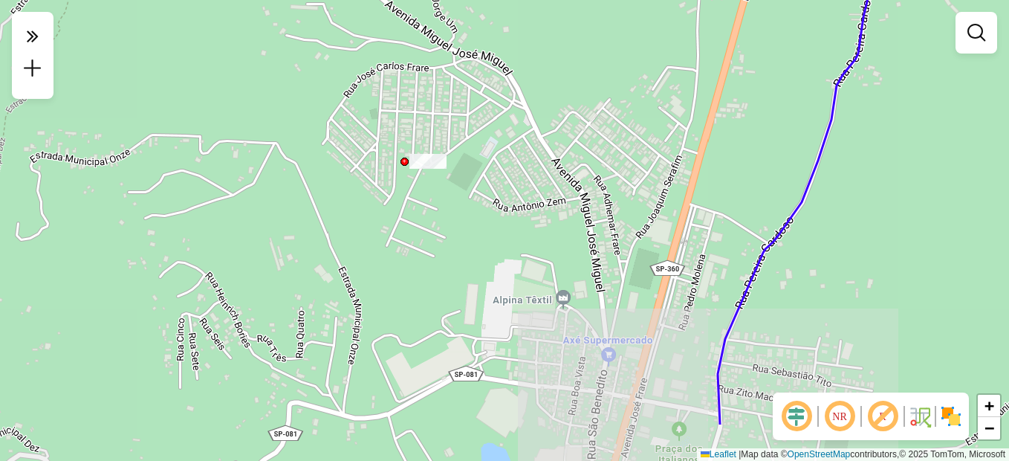
drag, startPoint x: 572, startPoint y: 240, endPoint x: 490, endPoint y: 126, distance: 140.0
click at [490, 128] on div "Janela de atendimento Grade de atendimento Capacidade Transportadoras Veículos …" at bounding box center [504, 230] width 1009 height 461
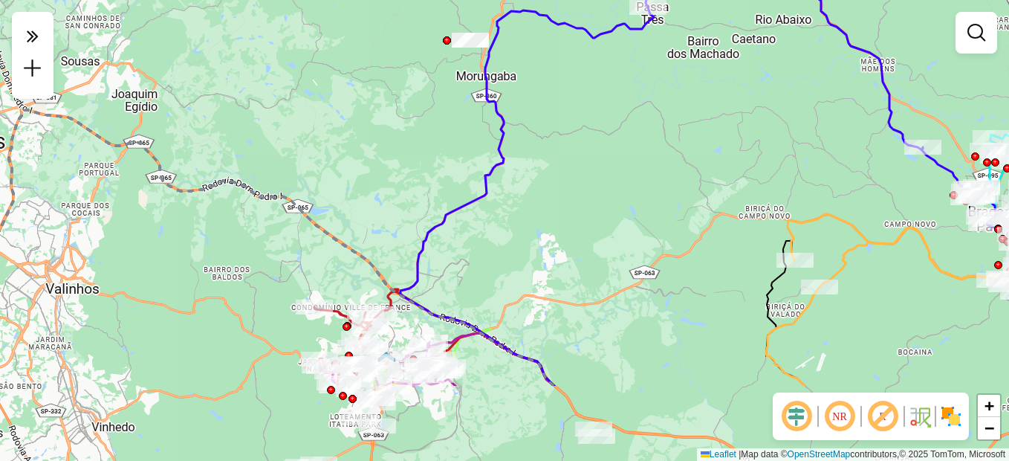
drag, startPoint x: 525, startPoint y: 207, endPoint x: 502, endPoint y: 85, distance: 123.4
click at [502, 85] on div "Janela de atendimento Grade de atendimento Capacidade Transportadoras Veículos …" at bounding box center [504, 230] width 1009 height 461
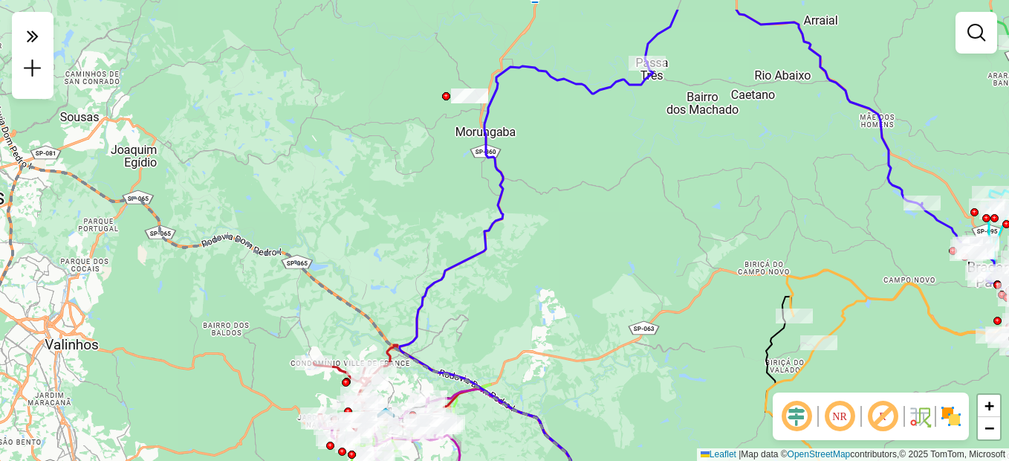
drag, startPoint x: 499, startPoint y: 175, endPoint x: 491, endPoint y: 234, distance: 60.0
click at [491, 234] on icon at bounding box center [606, 312] width 413 height 499
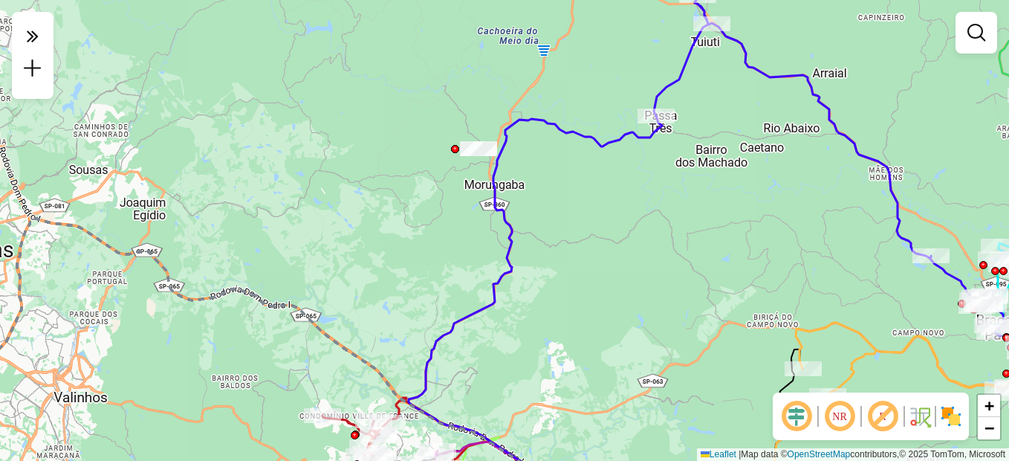
drag, startPoint x: 465, startPoint y: 322, endPoint x: 480, endPoint y: 355, distance: 36.6
click at [480, 355] on div "Janela de atendimento Grade de atendimento Capacidade Transportadoras Veículos …" at bounding box center [504, 230] width 1009 height 461
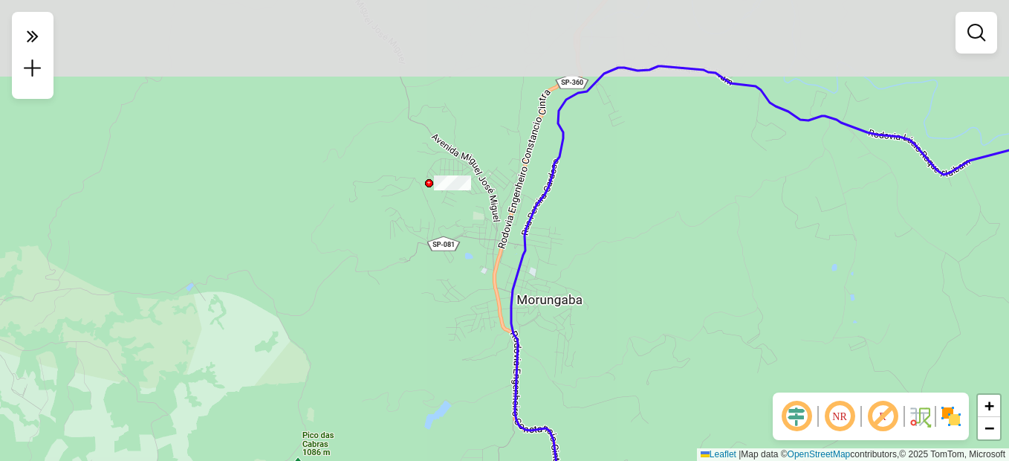
drag, startPoint x: 485, startPoint y: 132, endPoint x: 476, endPoint y: 227, distance: 95.6
click at [476, 227] on div "Janela de atendimento Grade de atendimento Capacidade Transportadoras Veículos …" at bounding box center [504, 230] width 1009 height 461
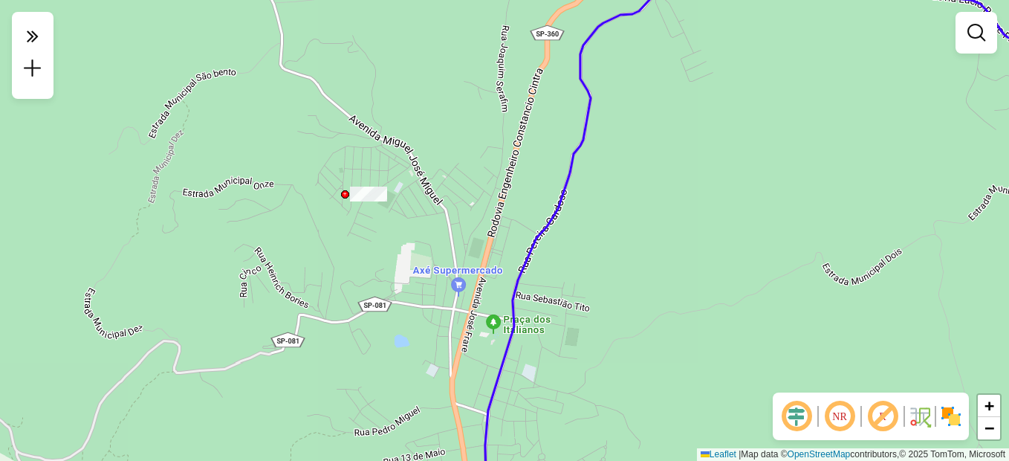
drag, startPoint x: 424, startPoint y: 189, endPoint x: 497, endPoint y: 187, distance: 72.9
click at [484, 182] on div "Janela de atendimento Grade de atendimento Capacidade Transportadoras Veículos …" at bounding box center [504, 230] width 1009 height 461
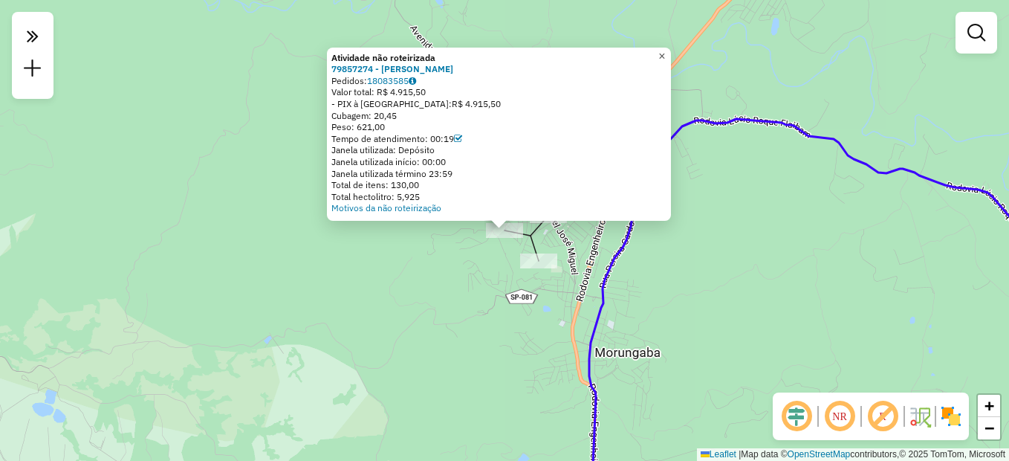
click at [665, 51] on span "×" at bounding box center [661, 56] width 7 height 13
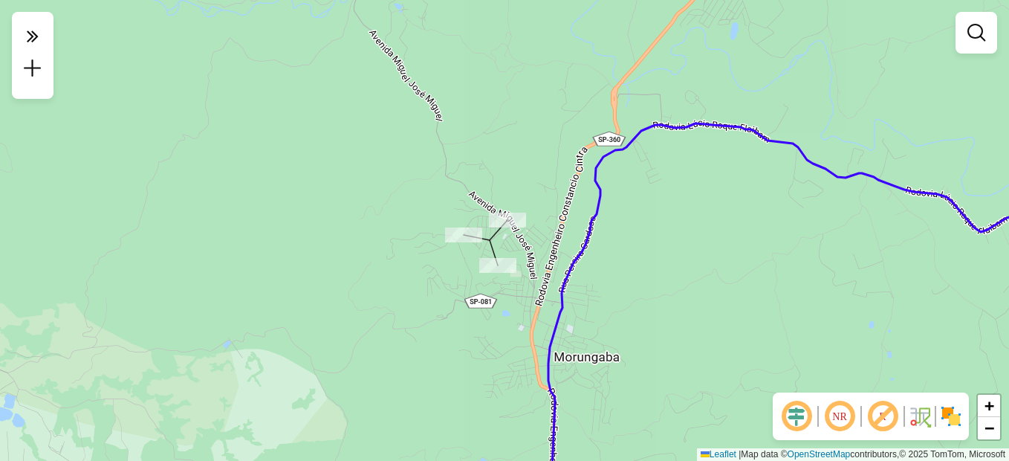
drag, startPoint x: 582, startPoint y: 192, endPoint x: 538, endPoint y: 198, distance: 44.2
click at [538, 198] on div "Janela de atendimento Grade de atendimento Capacidade Transportadoras Veículos …" at bounding box center [504, 230] width 1009 height 461
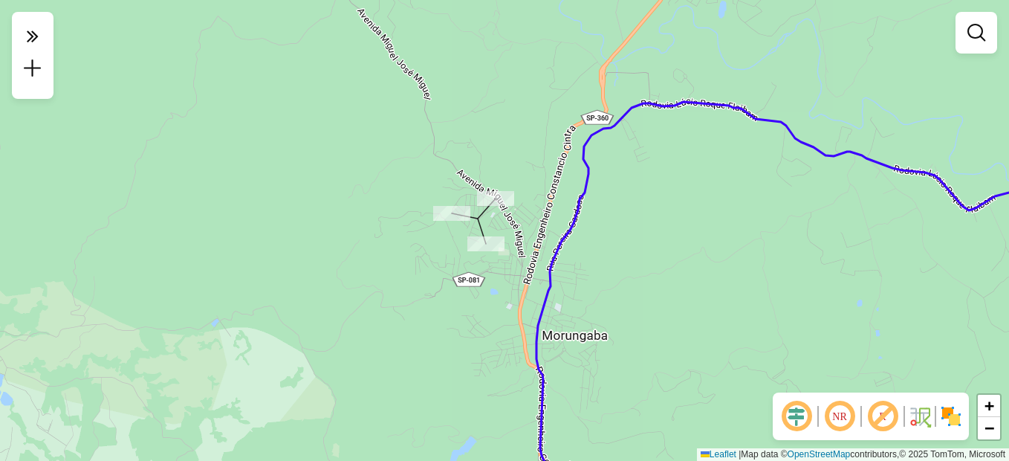
drag, startPoint x: 553, startPoint y: 196, endPoint x: 544, endPoint y: 174, distance: 24.0
click at [544, 174] on div "Janela de atendimento Grade de atendimento Capacidade Transportadoras Veículos …" at bounding box center [504, 230] width 1009 height 461
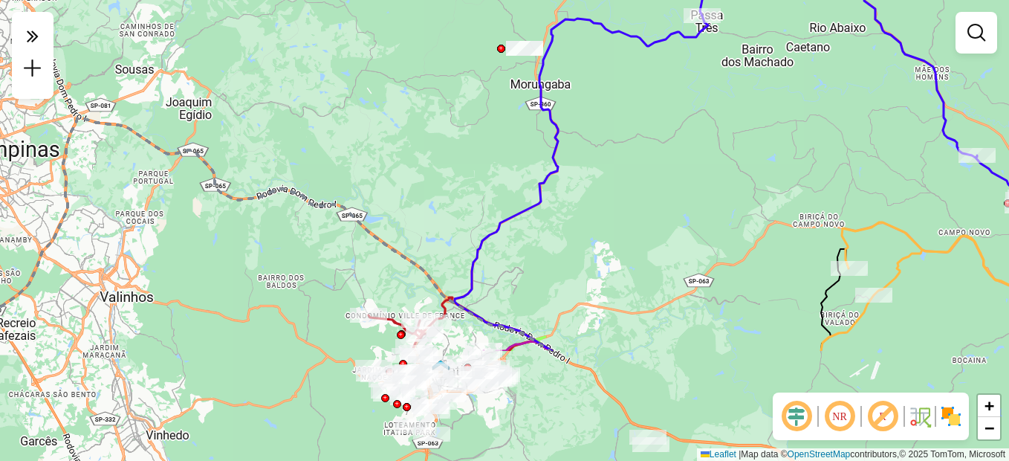
drag, startPoint x: 557, startPoint y: 223, endPoint x: 556, endPoint y: 81, distance: 141.9
click at [556, 81] on div "Janela de atendimento Grade de atendimento Capacidade Transportadoras Veículos …" at bounding box center [504, 230] width 1009 height 461
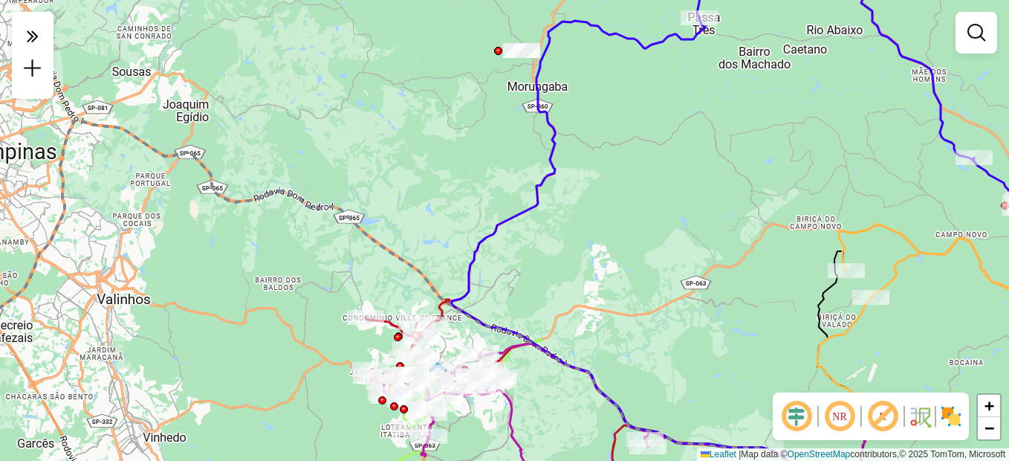
drag, startPoint x: 574, startPoint y: 147, endPoint x: 557, endPoint y: 164, distance: 24.2
click at [574, 149] on div "Janela de atendimento Grade de atendimento Capacidade Transportadoras Veículos …" at bounding box center [504, 230] width 1009 height 461
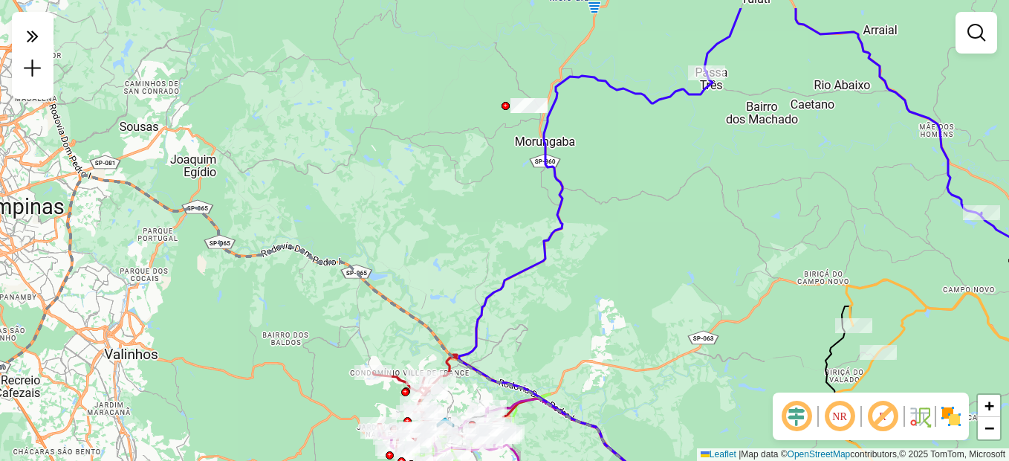
drag, startPoint x: 517, startPoint y: 194, endPoint x: 458, endPoint y: 200, distance: 59.0
click at [524, 251] on div "Janela de atendimento Grade de atendimento Capacidade Transportadoras Veículos …" at bounding box center [504, 230] width 1009 height 461
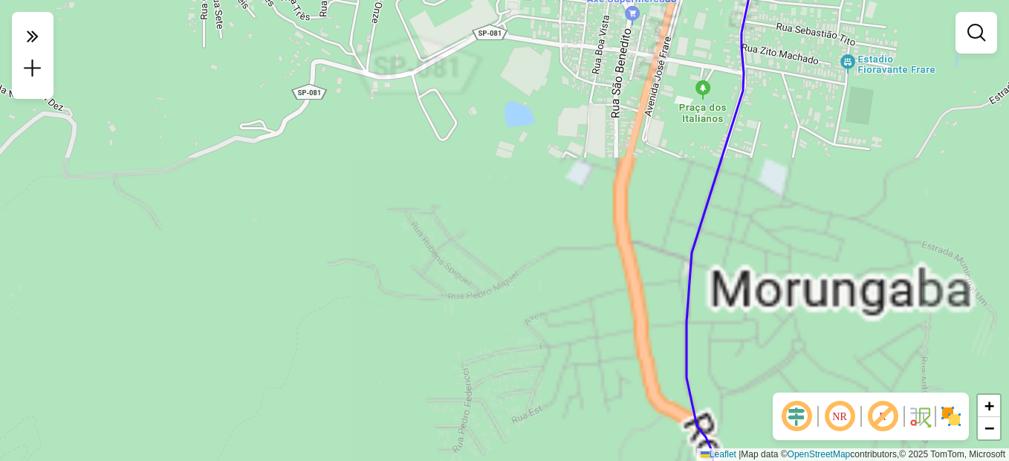
drag, startPoint x: 559, startPoint y: 88, endPoint x: 517, endPoint y: 311, distance: 226.9
click at [517, 316] on div "Janela de atendimento Grade de atendimento Capacidade Transportadoras Veículos …" at bounding box center [504, 230] width 1009 height 461
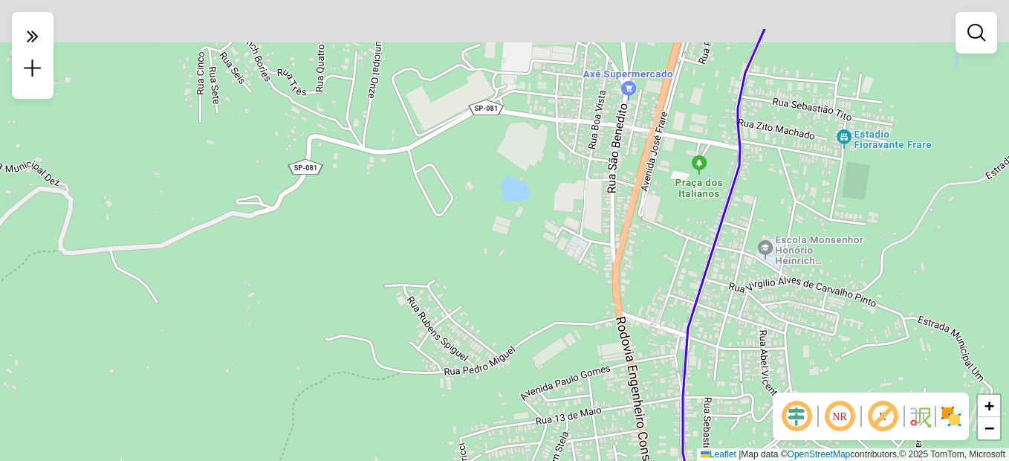
drag, startPoint x: 549, startPoint y: 142, endPoint x: 517, endPoint y: 331, distance: 192.2
click at [517, 331] on div "Janela de atendimento Grade de atendimento Capacidade Transportadoras Veículos …" at bounding box center [504, 230] width 1009 height 461
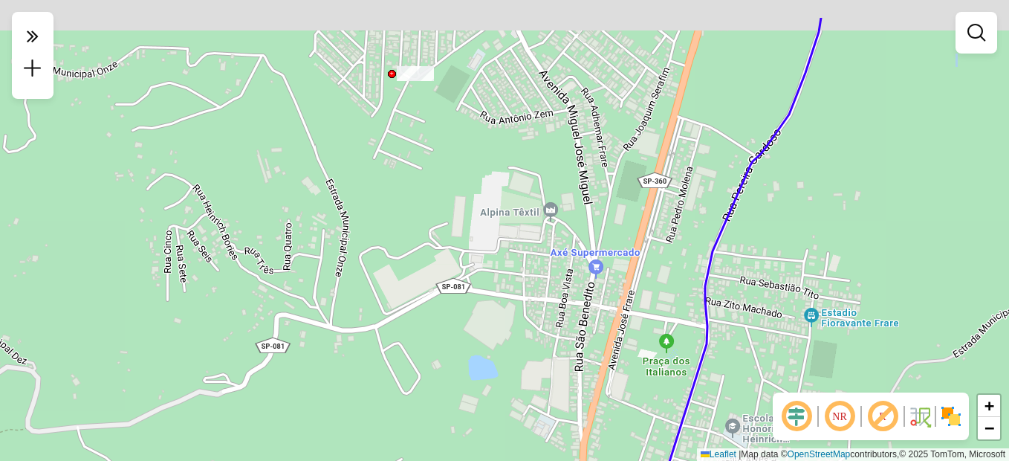
drag, startPoint x: 522, startPoint y: 233, endPoint x: 517, endPoint y: 351, distance: 117.5
click at [509, 365] on div "Janela de atendimento Grade de atendimento Capacidade Transportadoras Veículos …" at bounding box center [504, 230] width 1009 height 461
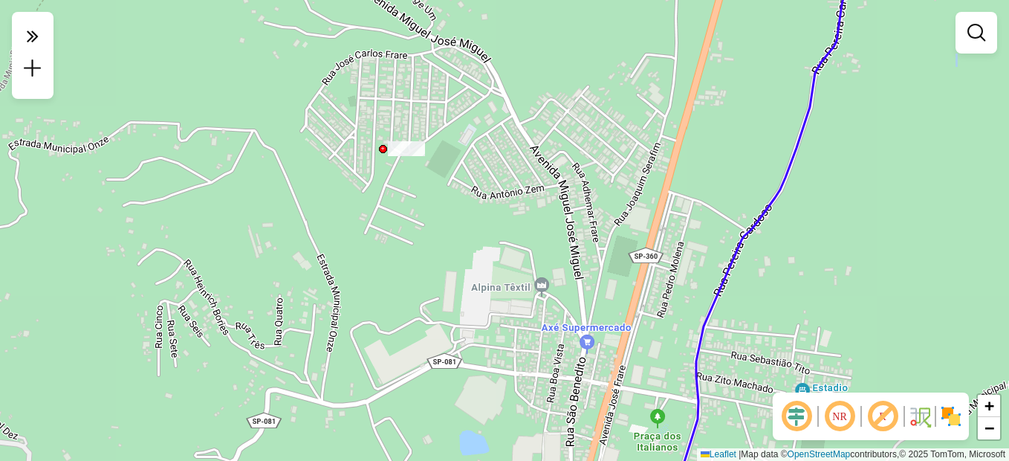
click at [774, 192] on icon at bounding box center [760, 230] width 181 height 553
select select "**********"
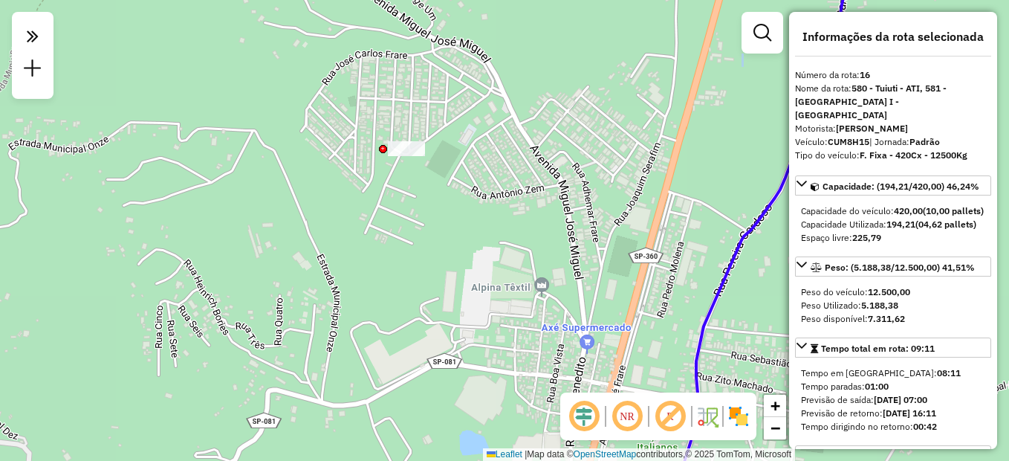
scroll to position [74, 0]
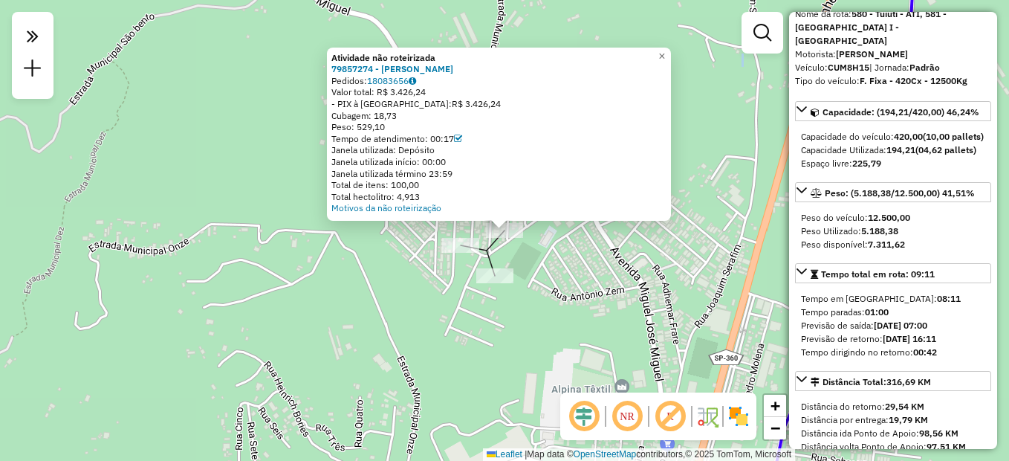
drag, startPoint x: 543, startPoint y: 260, endPoint x: 523, endPoint y: 237, distance: 30.6
click at [523, 237] on div "Atividade não roteirizada 79857274 - [PERSON_NAME] Pedidos: 18083656 Valor tota…" at bounding box center [504, 230] width 1009 height 461
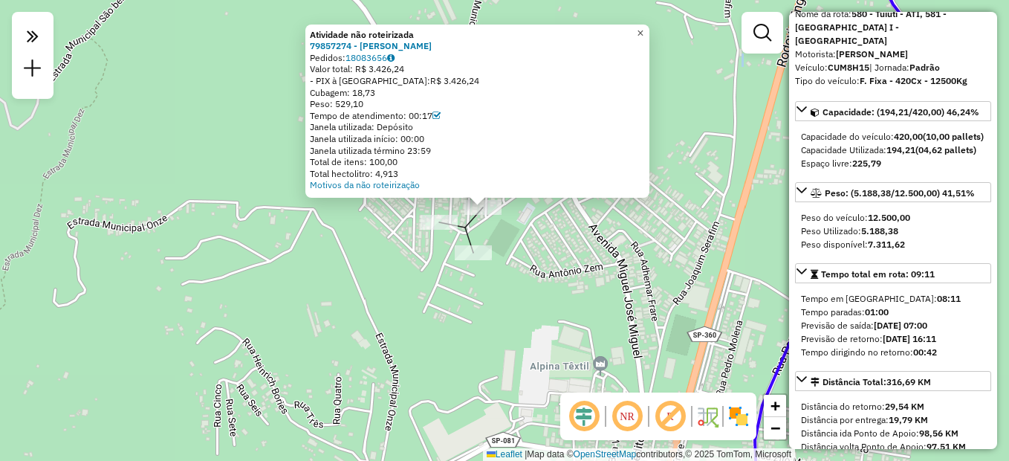
click at [644, 32] on span "×" at bounding box center [640, 33] width 7 height 13
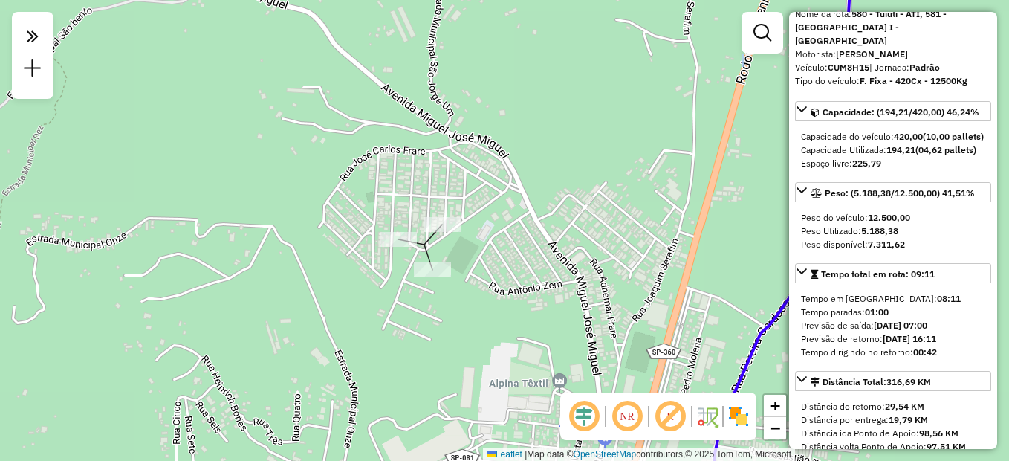
drag, startPoint x: 647, startPoint y: 183, endPoint x: 601, endPoint y: 200, distance: 48.4
click at [601, 200] on div "Janela de atendimento Grade de atendimento Capacidade Transportadoras Veículos …" at bounding box center [504, 230] width 1009 height 461
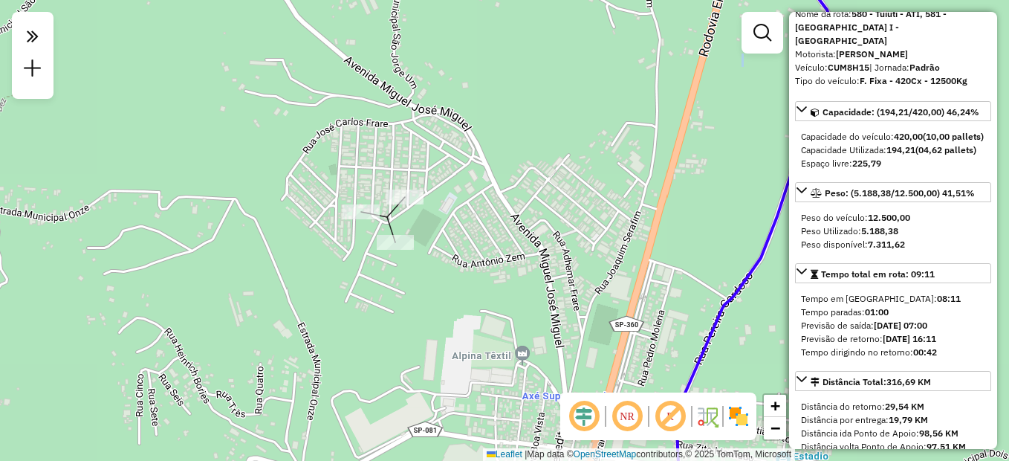
drag, startPoint x: 611, startPoint y: 221, endPoint x: 569, endPoint y: 187, distance: 54.0
click at [569, 187] on div "Janela de atendimento Grade de atendimento Capacidade Transportadoras Veículos …" at bounding box center [504, 230] width 1009 height 461
